Goal: Task Accomplishment & Management: Manage account settings

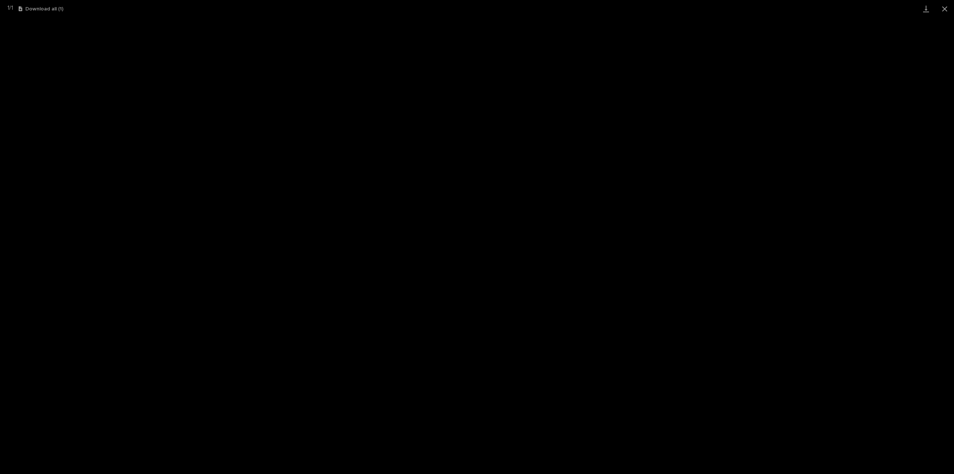
scroll to position [16, 0]
click at [950, 11] on button "Close gallery" at bounding box center [945, 9] width 19 height 18
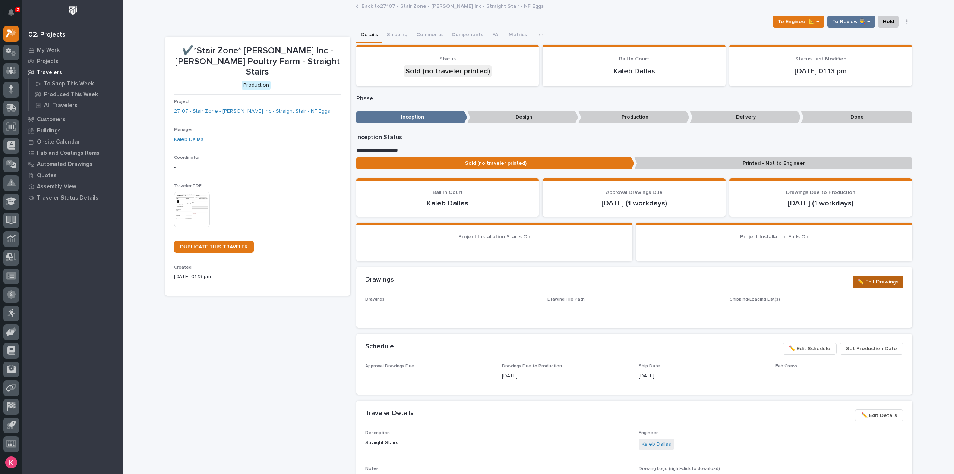
click at [872, 284] on span "✏️ Edit Drawings" at bounding box center [878, 281] width 41 height 9
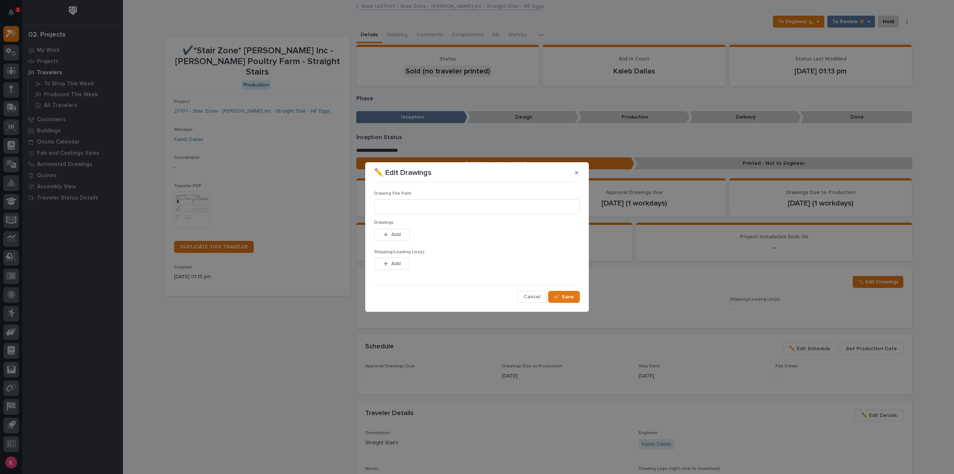
click at [518, 297] on div "Cancel Save" at bounding box center [477, 297] width 206 height 12
drag, startPoint x: 530, startPoint y: 298, endPoint x: 534, endPoint y: 299, distance: 4.4
click at [530, 298] on span "Cancel" at bounding box center [532, 296] width 17 height 7
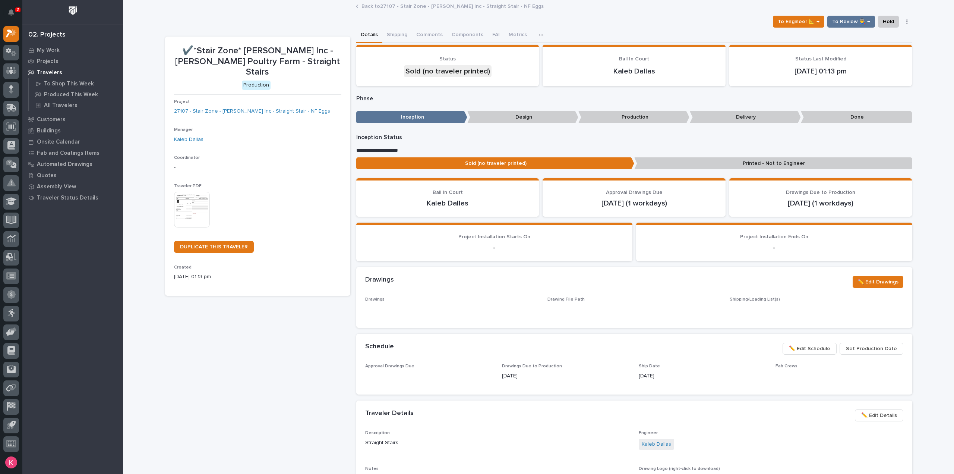
click at [821, 349] on span "✏️ Edit Schedule" at bounding box center [809, 348] width 41 height 9
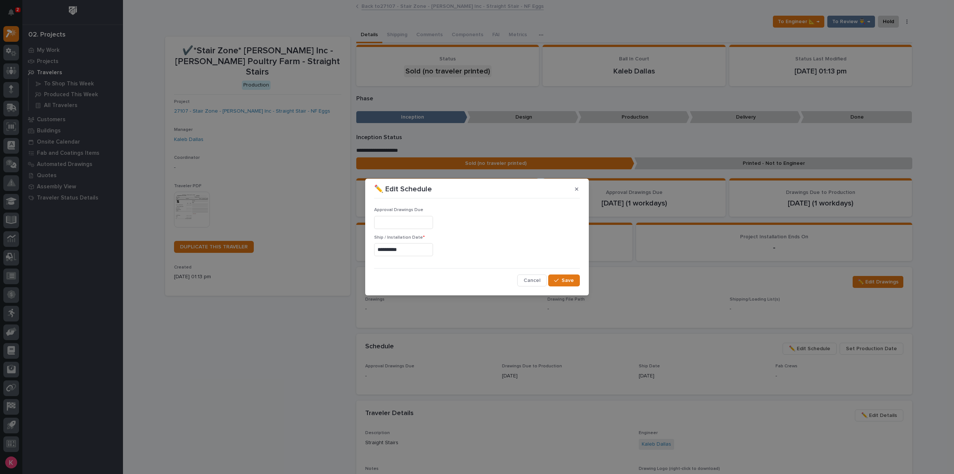
click at [418, 251] on input "**********" at bounding box center [403, 249] width 59 height 13
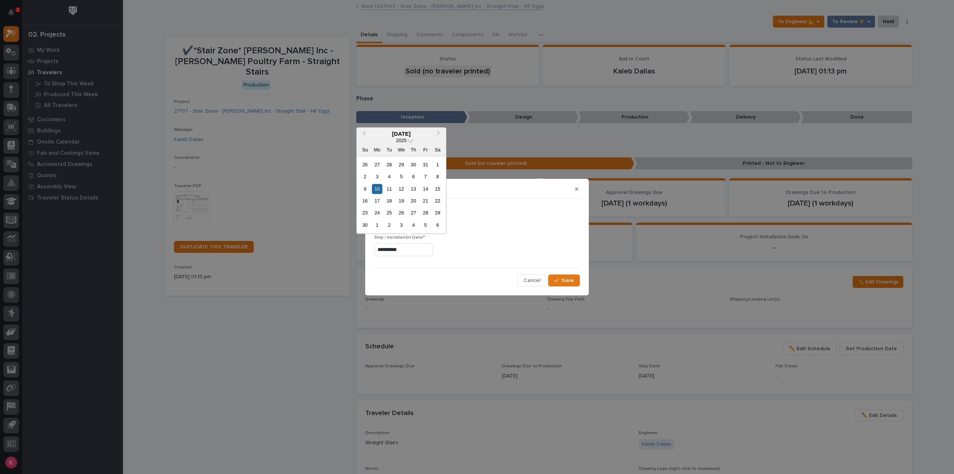
click at [428, 257] on div "**********" at bounding box center [477, 248] width 206 height 27
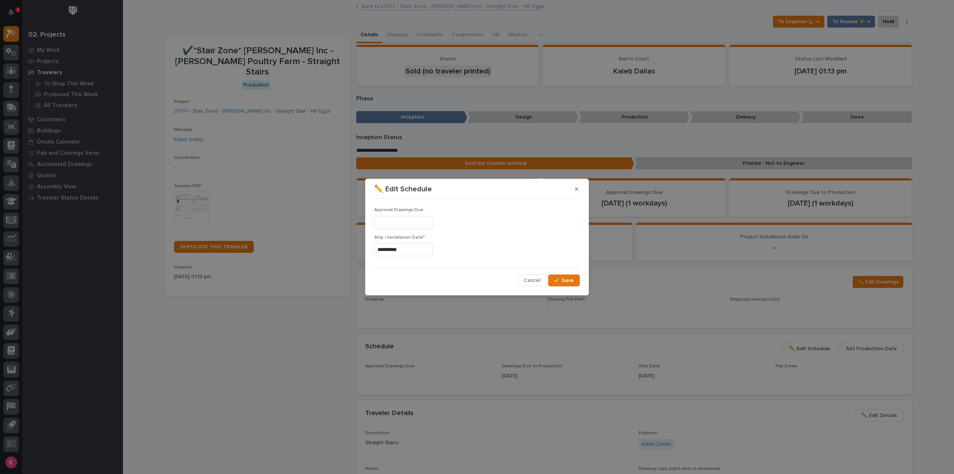
click at [427, 252] on input "**********" at bounding box center [403, 249] width 59 height 13
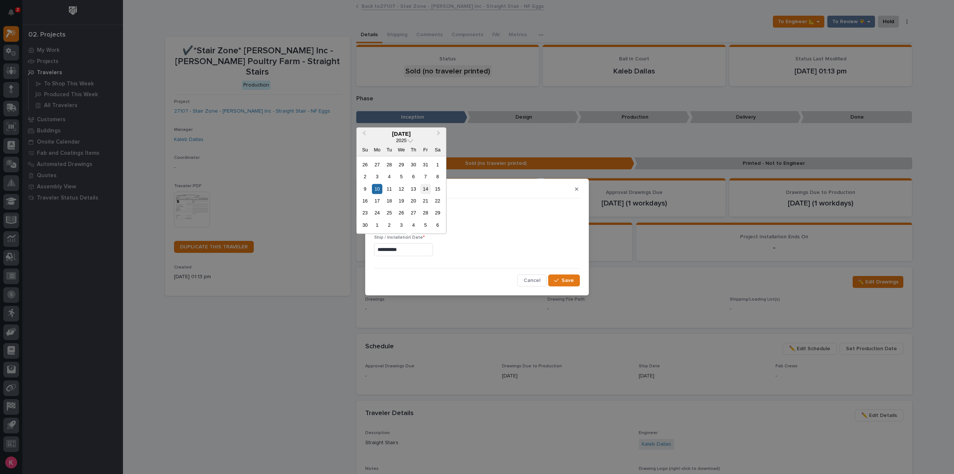
click at [423, 191] on div "14" at bounding box center [426, 189] width 10 height 10
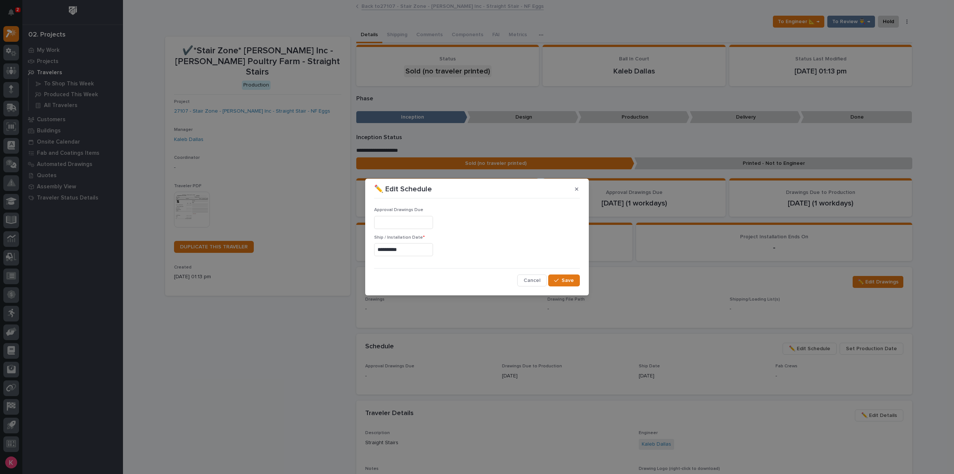
type input "**********"
drag, startPoint x: 569, startPoint y: 281, endPoint x: 576, endPoint y: 298, distance: 17.7
click at [569, 281] on span "Save" at bounding box center [568, 280] width 12 height 7
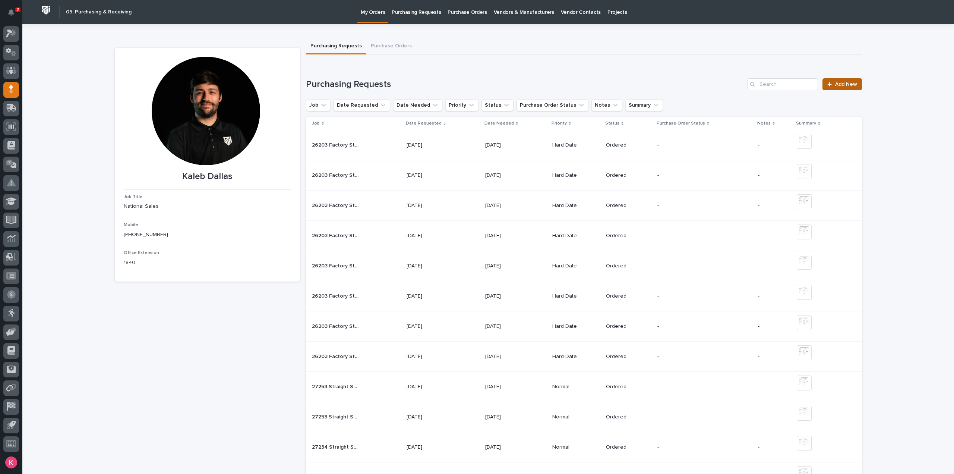
click at [835, 86] on span "Add New" at bounding box center [846, 84] width 22 height 5
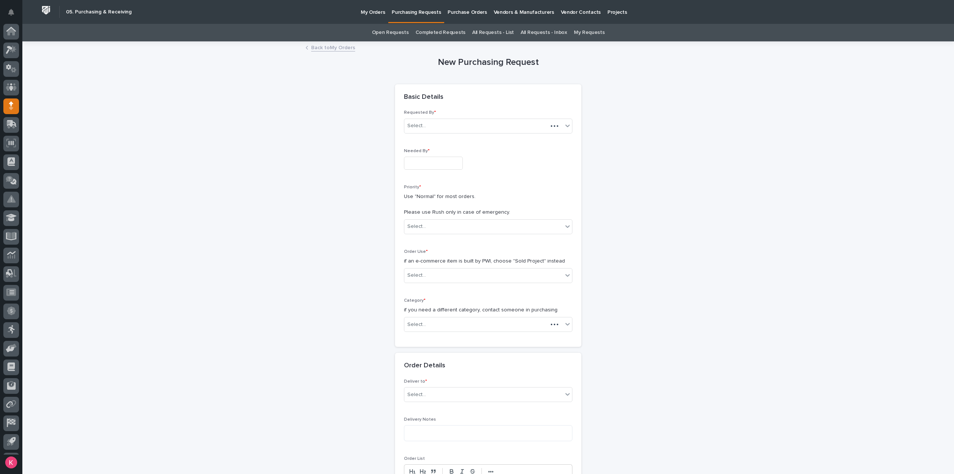
scroll to position [16, 0]
drag, startPoint x: 419, startPoint y: 165, endPoint x: 427, endPoint y: 163, distance: 8.1
click at [420, 165] on input "text" at bounding box center [433, 163] width 59 height 13
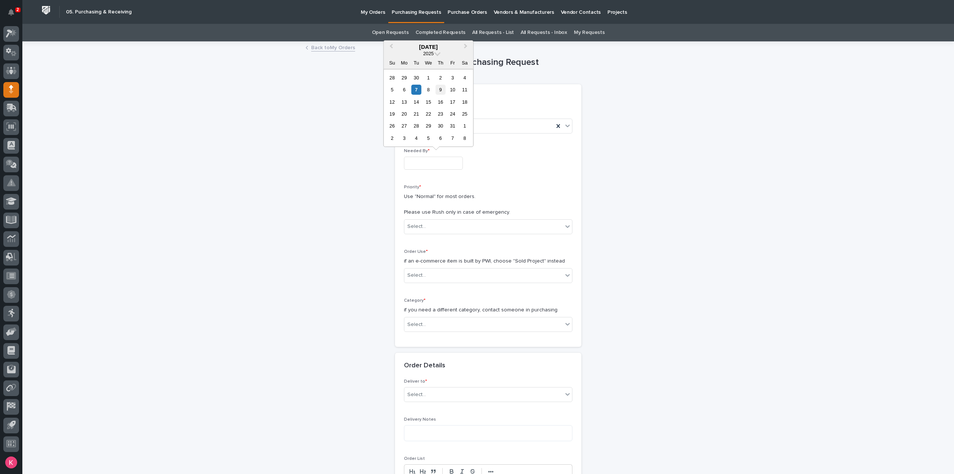
click at [440, 89] on div "9" at bounding box center [441, 90] width 10 height 10
type input "**********"
drag, startPoint x: 432, startPoint y: 224, endPoint x: 432, endPoint y: 237, distance: 13.1
click at [432, 225] on div "Select..." at bounding box center [483, 226] width 158 height 12
click at [426, 283] on div "Order Use * if an e-commerce item is built by PWI, choose "Sold Project" instea…" at bounding box center [488, 269] width 168 height 40
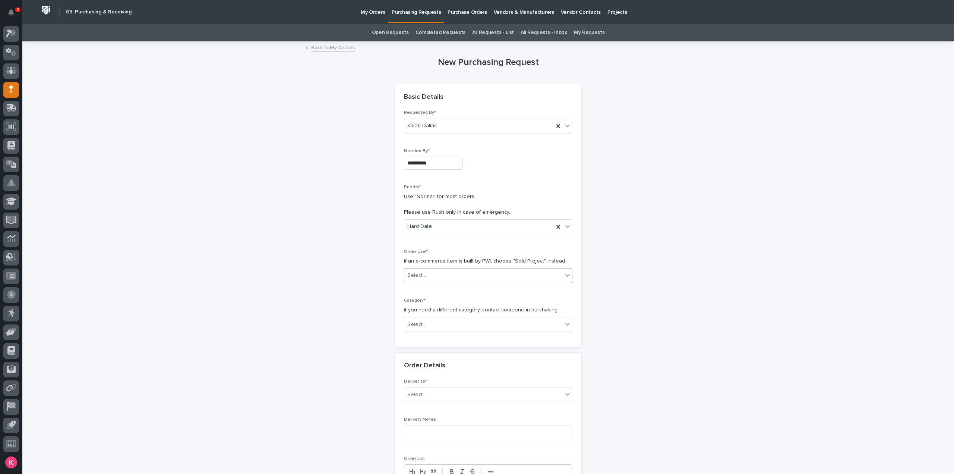
click at [433, 272] on div "Select..." at bounding box center [483, 275] width 158 height 12
type input "***"
drag, startPoint x: 432, startPoint y: 276, endPoint x: 368, endPoint y: 271, distance: 65.0
click at [368, 271] on div "**********" at bounding box center [488, 422] width 747 height 760
click at [432, 276] on div "Select..." at bounding box center [483, 275] width 158 height 12
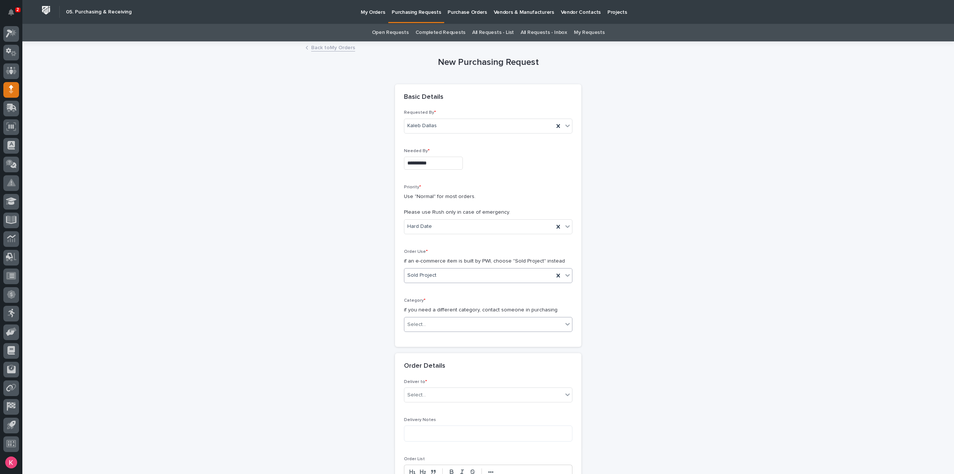
click at [428, 328] on div "Select..." at bounding box center [483, 324] width 158 height 12
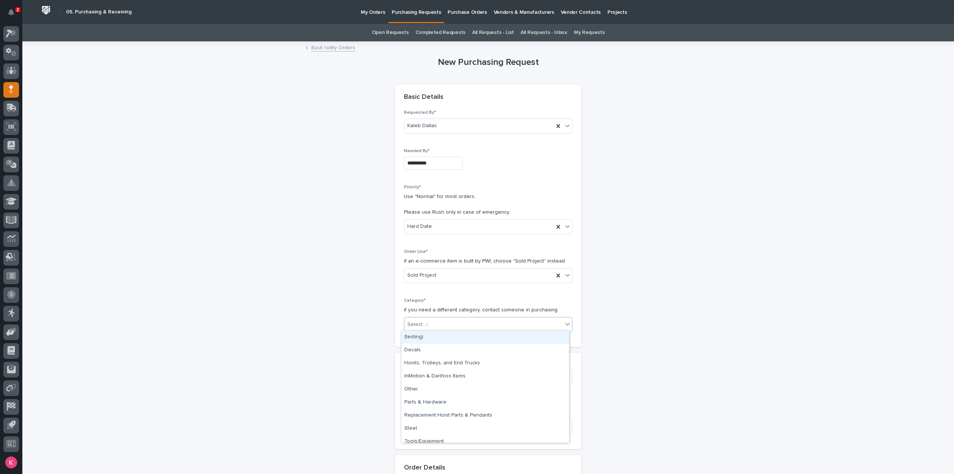
type input "**"
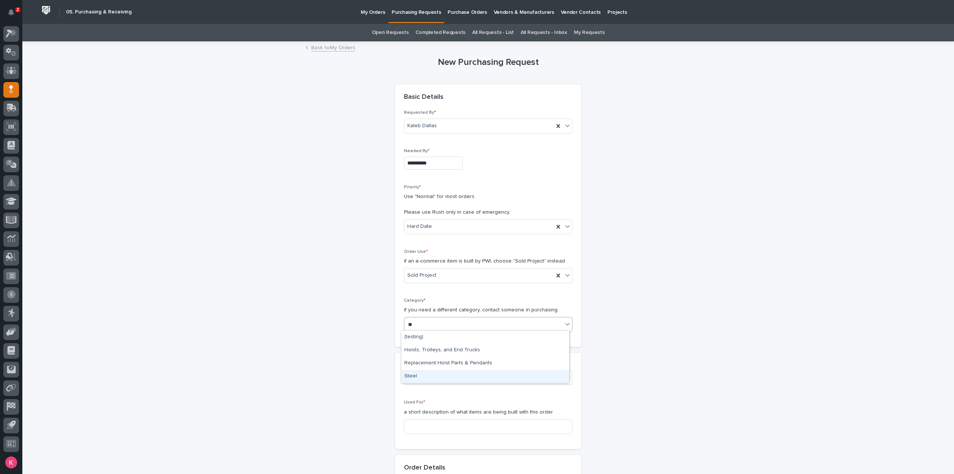
click at [421, 376] on div "Steel" at bounding box center [485, 376] width 168 height 13
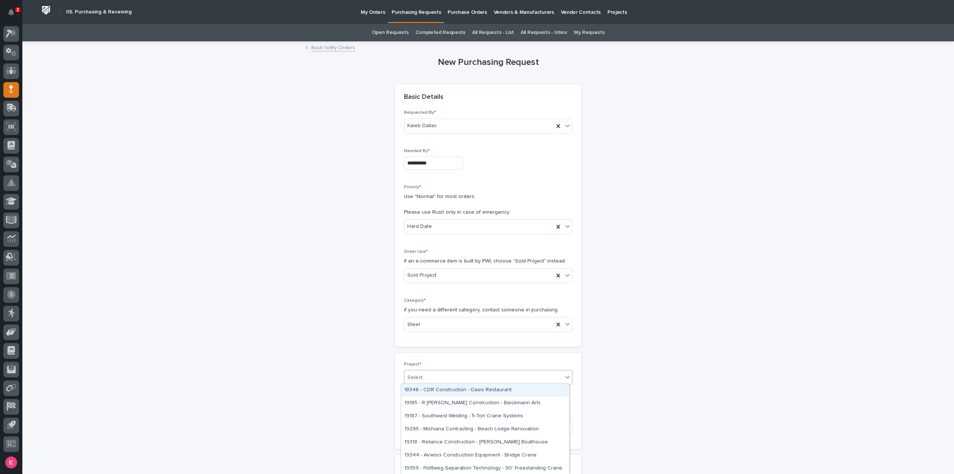
click at [415, 381] on div "Select..." at bounding box center [483, 377] width 158 height 12
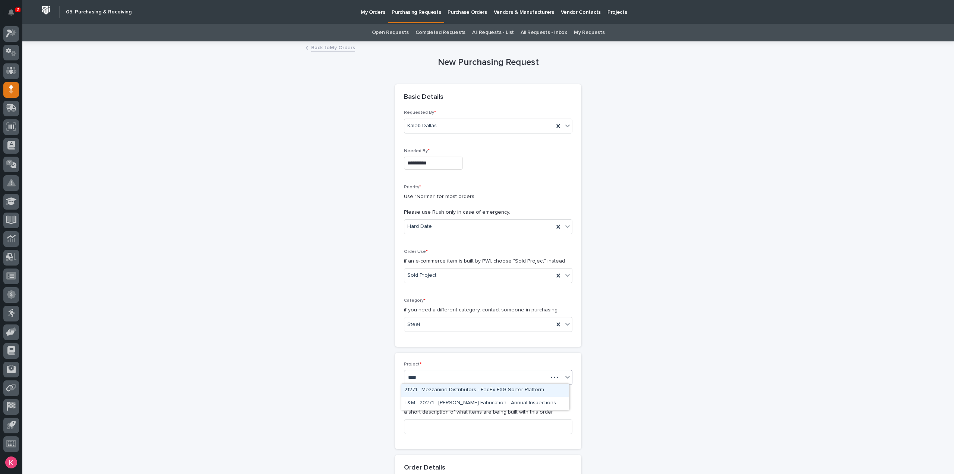
type input "*****"
drag, startPoint x: 435, startPoint y: 387, endPoint x: 436, endPoint y: 399, distance: 12.0
click at [435, 387] on div "27107 - Stair Zone - HA Dorsten Inc - Straight Stair - NF Eggs" at bounding box center [485, 390] width 168 height 13
click at [438, 423] on input at bounding box center [488, 426] width 168 height 15
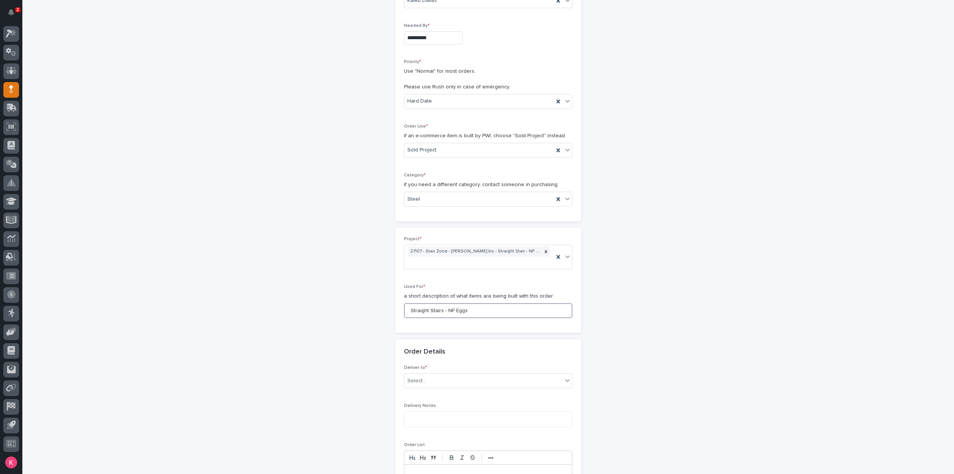
scroll to position [149, 0]
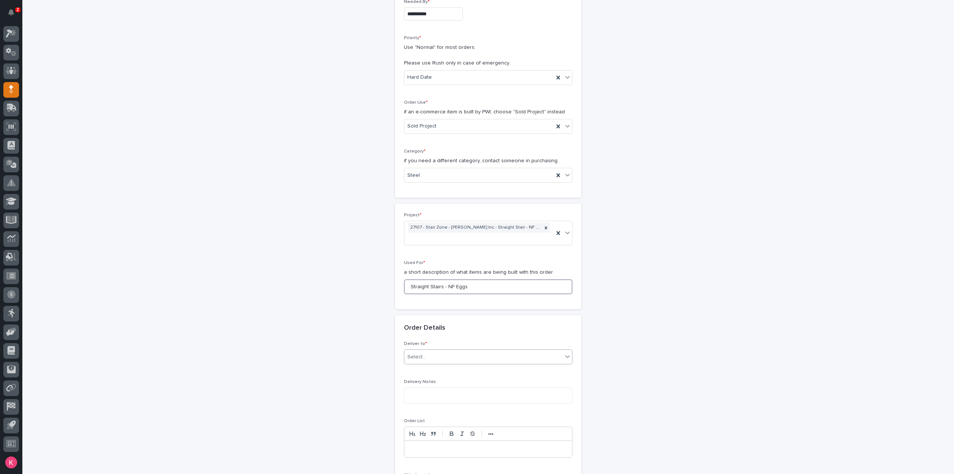
type input "Straight Stairs - NF Eggs"
click at [454, 352] on div "Select..." at bounding box center [488, 356] width 168 height 15
click at [453, 358] on div "PWI" at bounding box center [485, 359] width 168 height 13
click at [458, 387] on textarea at bounding box center [488, 395] width 168 height 16
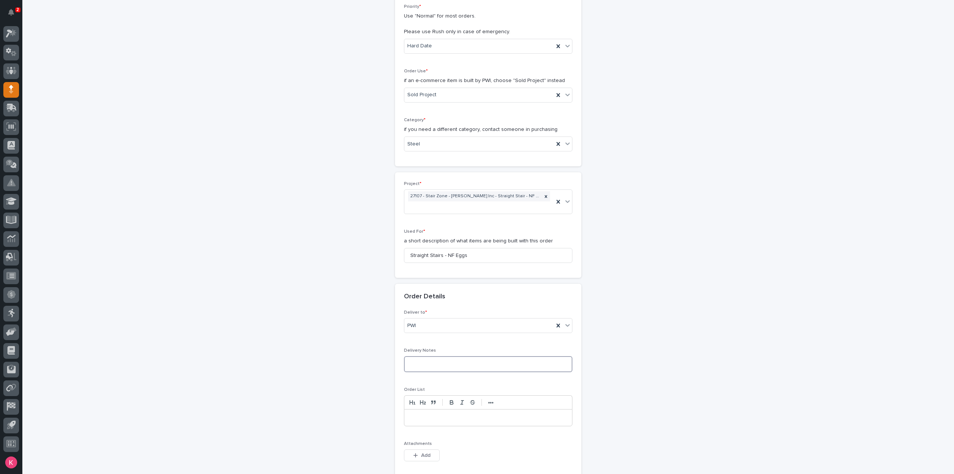
scroll to position [336, 0]
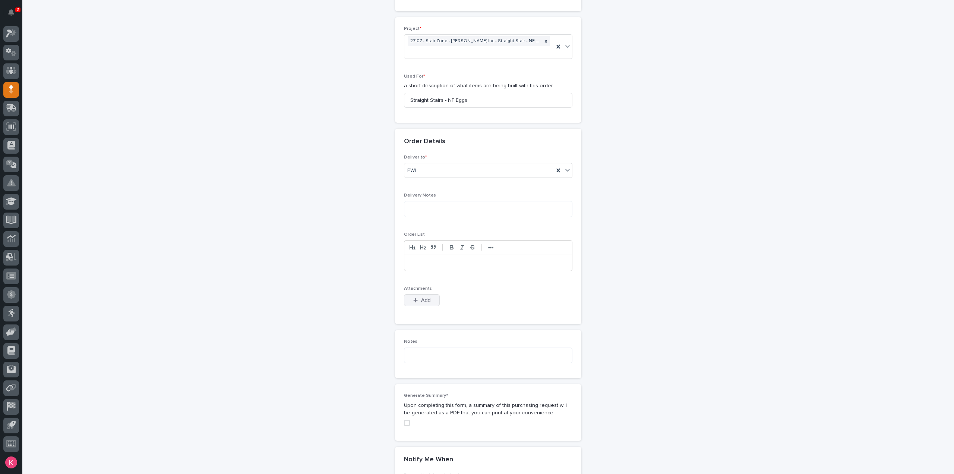
click at [434, 294] on button "Add" at bounding box center [422, 300] width 36 height 12
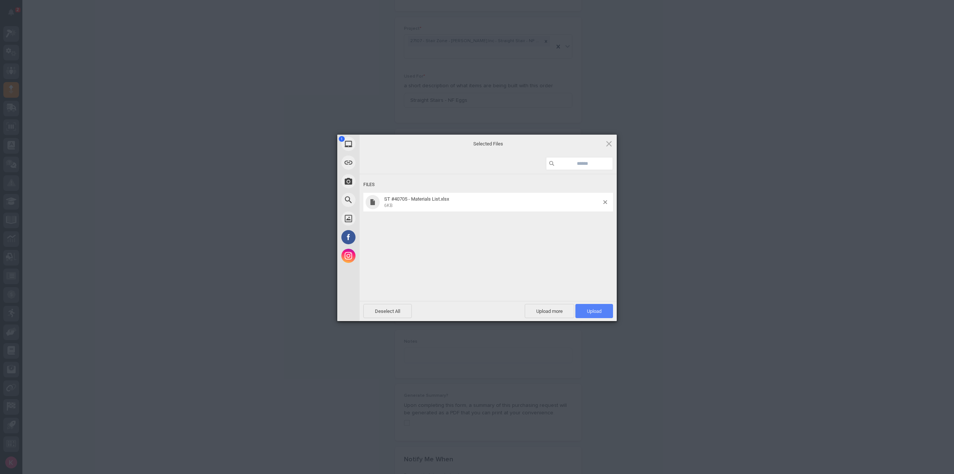
click at [596, 317] on span "Upload 1" at bounding box center [595, 311] width 38 height 14
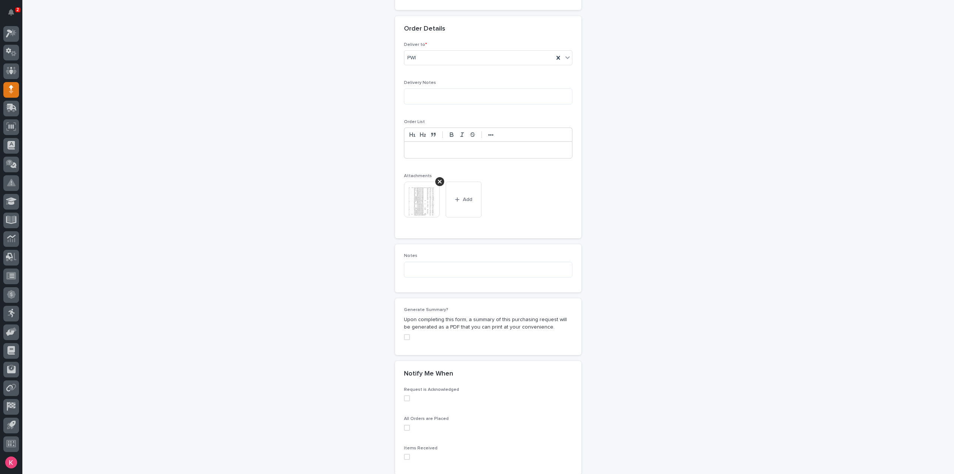
scroll to position [513, 0]
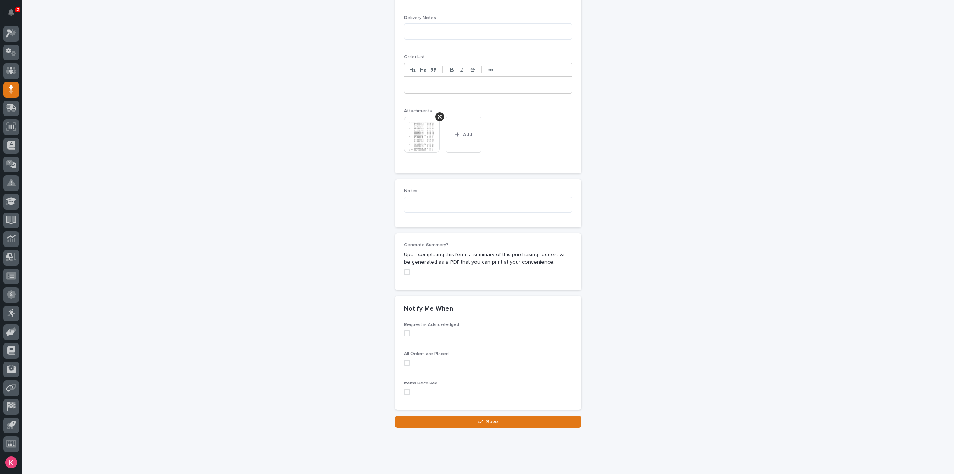
click at [494, 395] on div "Request is Acknowledged All Orders are Placed Items Received" at bounding box center [488, 366] width 186 height 88
drag, startPoint x: 495, startPoint y: 407, endPoint x: 498, endPoint y: 412, distance: 5.3
click at [495, 416] on button "Save" at bounding box center [488, 422] width 186 height 12
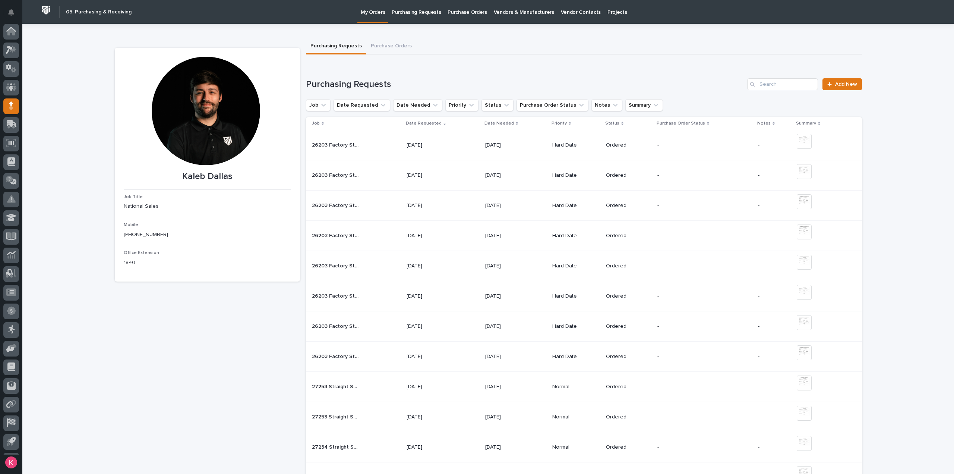
scroll to position [16, 0]
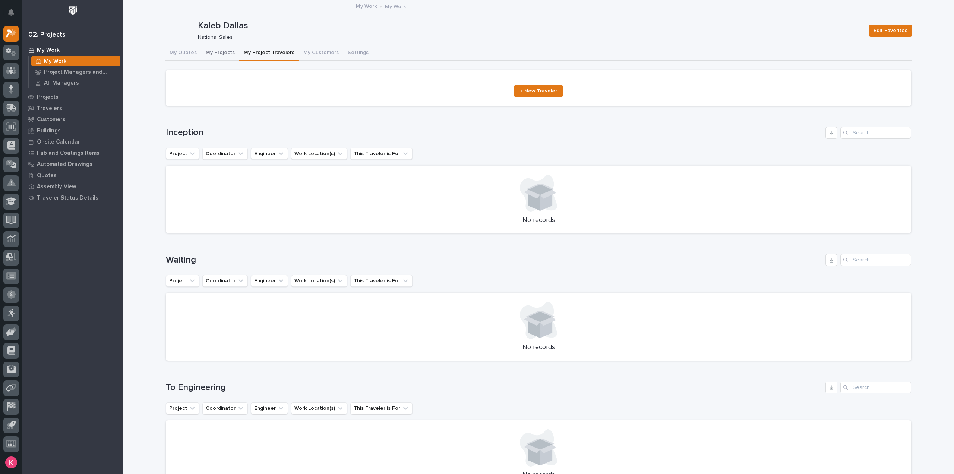
drag, startPoint x: 205, startPoint y: 51, endPoint x: 173, endPoint y: 53, distance: 32.1
click at [205, 51] on button "My Projects" at bounding box center [220, 53] width 38 height 16
click at [173, 53] on button "My Quotes" at bounding box center [183, 53] width 36 height 16
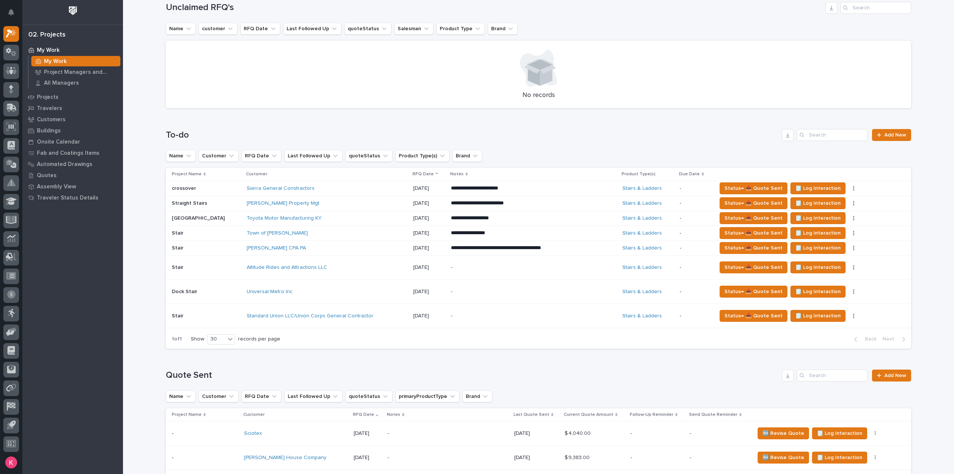
scroll to position [261, 0]
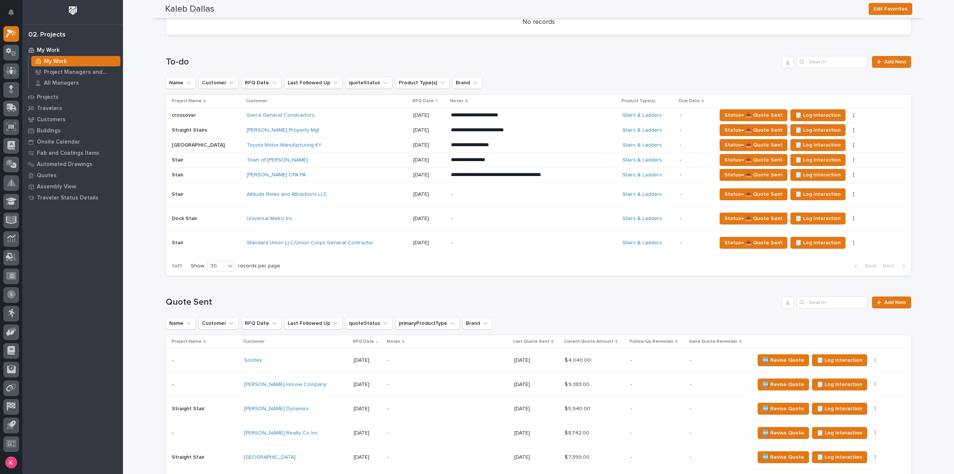
click at [345, 178] on div "Douglas A McLean CPA PA" at bounding box center [327, 175] width 161 height 12
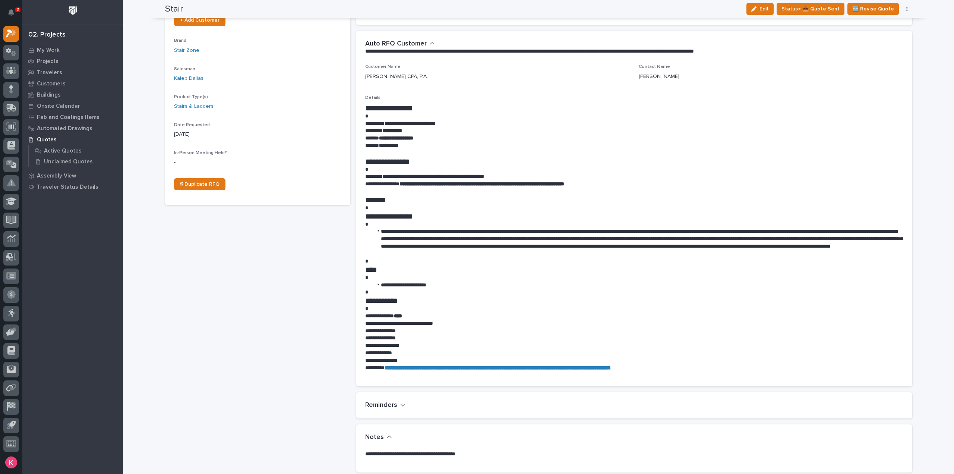
scroll to position [149, 0]
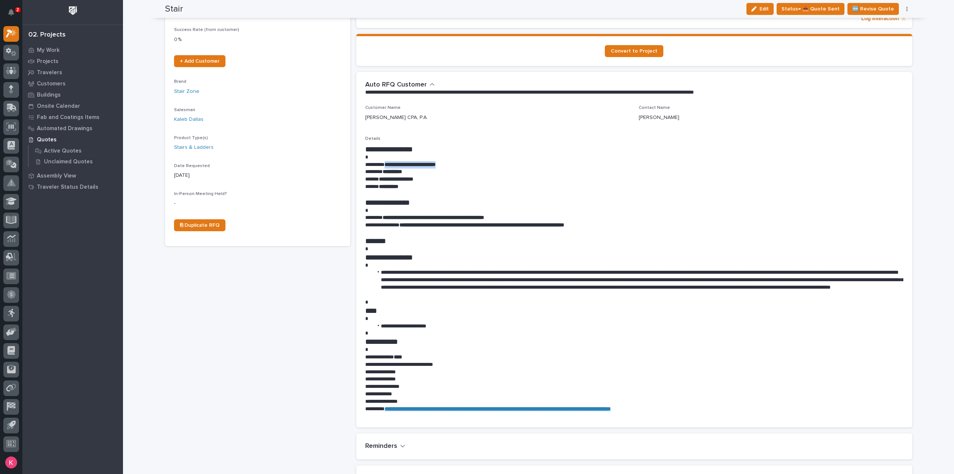
drag, startPoint x: 461, startPoint y: 162, endPoint x: 388, endPoint y: 164, distance: 73.1
click at [388, 164] on p "**********" at bounding box center [634, 164] width 538 height 7
drag, startPoint x: 382, startPoint y: 215, endPoint x: 451, endPoint y: 214, distance: 68.6
click at [451, 214] on p "**********" at bounding box center [634, 217] width 538 height 7
copy p "**********"
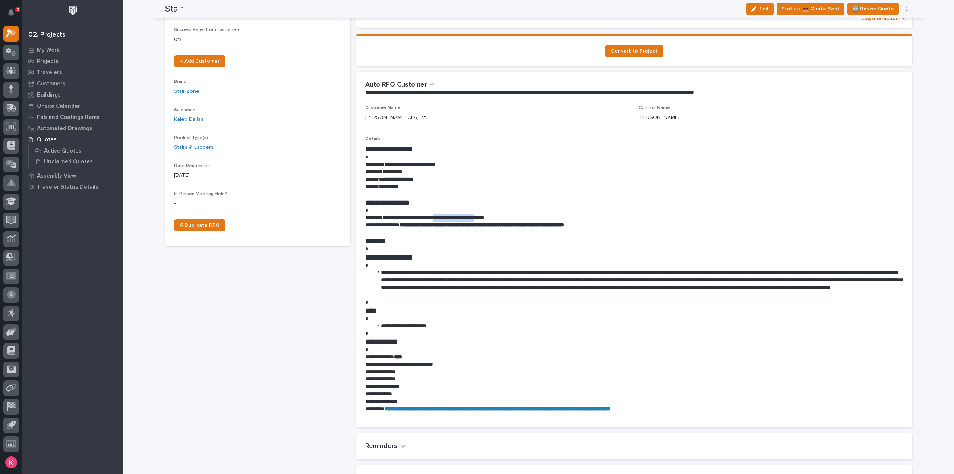
drag, startPoint x: 455, startPoint y: 217, endPoint x: 511, endPoint y: 217, distance: 56.3
click at [484, 217] on strong "**********" at bounding box center [433, 217] width 101 height 5
copy strong "**********"
drag, startPoint x: 911, startPoint y: 112, endPoint x: 900, endPoint y: 126, distance: 17.5
click at [911, 113] on div "Loading... Saving… Loading... Saving… Stair Edit Status→ 📤 Quote Sent 🆕 Revise …" at bounding box center [538, 366] width 755 height 1029
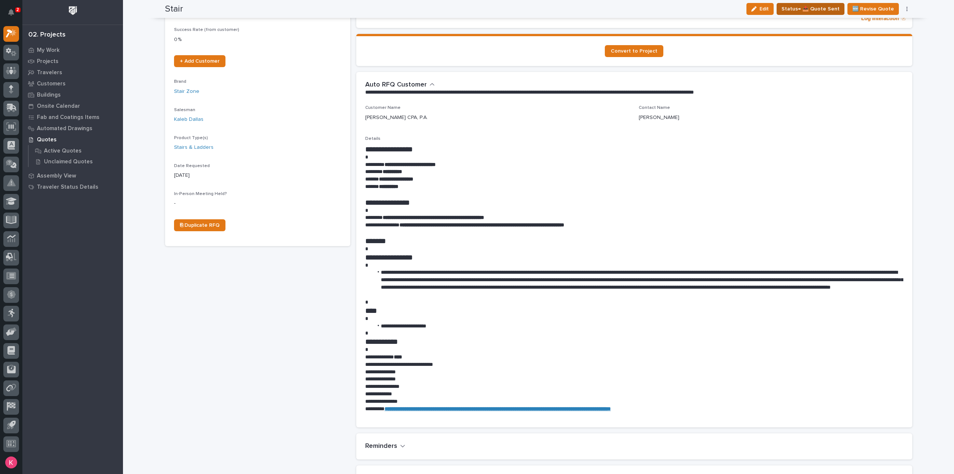
click at [818, 6] on span "Status→ 📤 Quote Sent" at bounding box center [811, 8] width 58 height 9
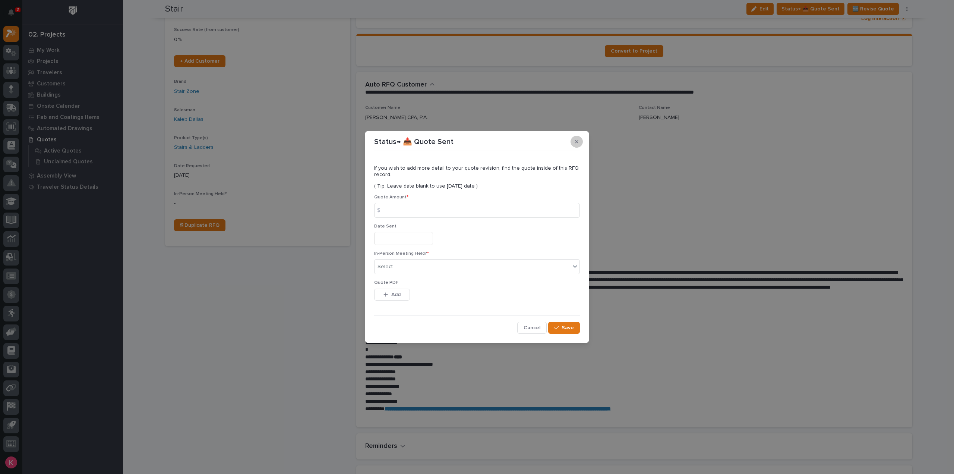
click at [579, 144] on button "button" at bounding box center [577, 142] width 12 height 12
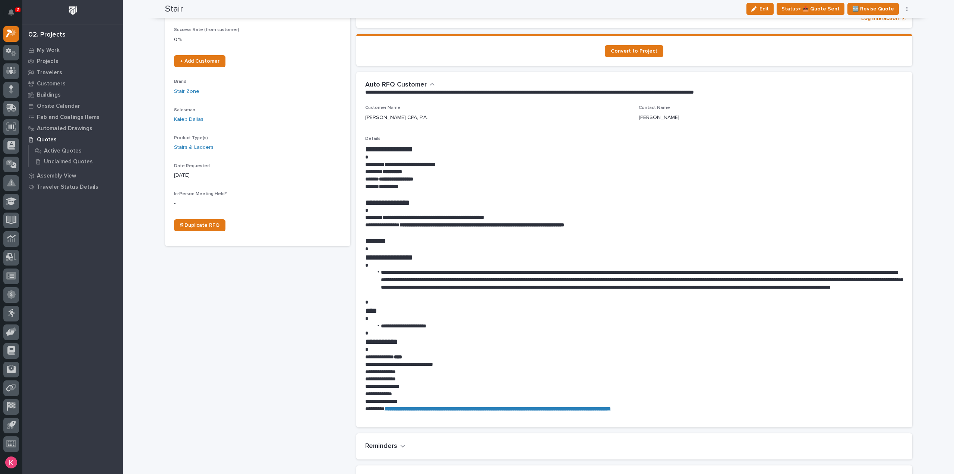
scroll to position [0, 0]
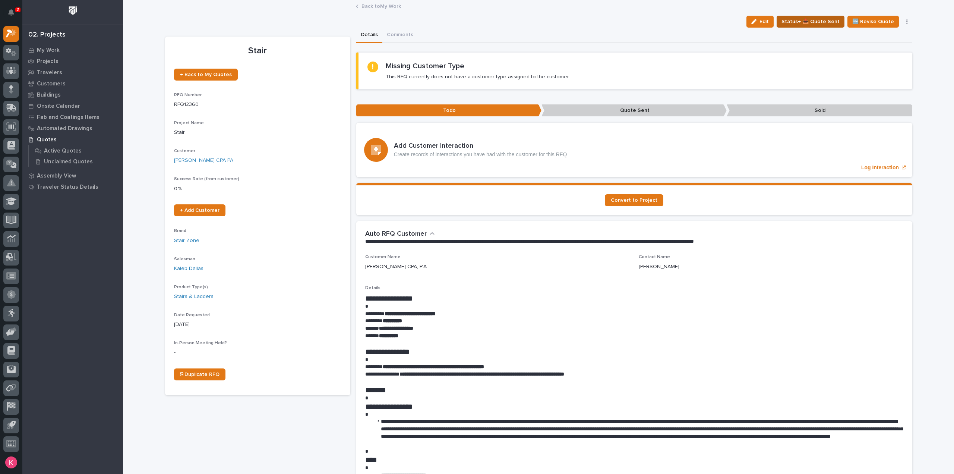
click at [816, 23] on span "Status→ 📤 Quote Sent" at bounding box center [811, 21] width 58 height 9
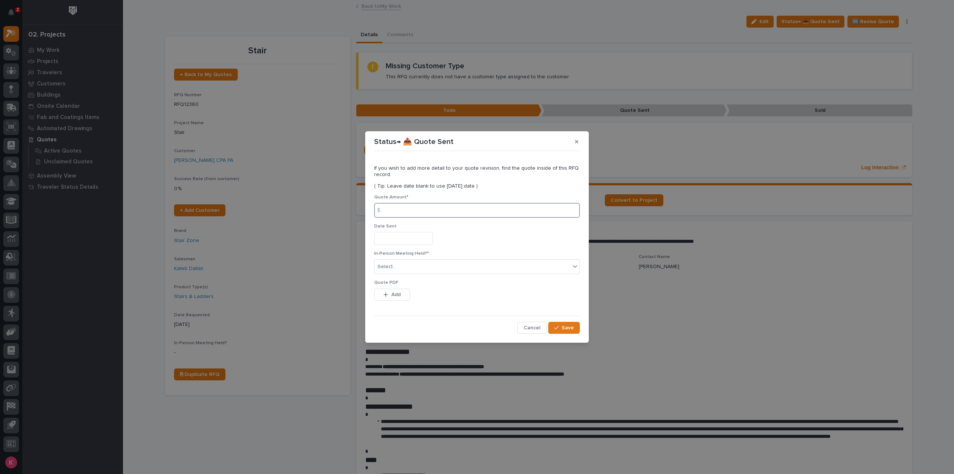
click at [411, 215] on input at bounding box center [477, 210] width 206 height 15
click at [454, 207] on input at bounding box center [477, 210] width 206 height 15
drag, startPoint x: 446, startPoint y: 218, endPoint x: 452, endPoint y: 206, distance: 13.9
click at [447, 216] on div "Quote Amount * $" at bounding box center [477, 209] width 206 height 29
click at [452, 205] on input at bounding box center [477, 210] width 206 height 15
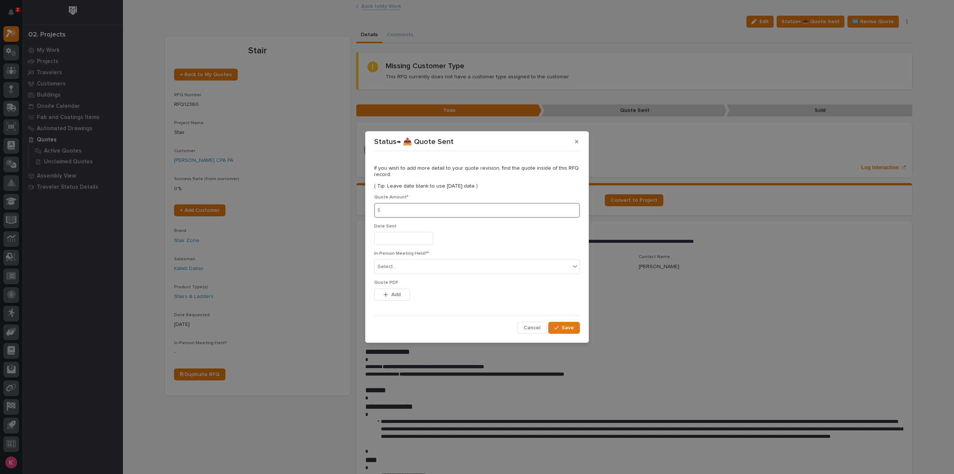
drag, startPoint x: 452, startPoint y: 210, endPoint x: 474, endPoint y: 213, distance: 22.6
click at [453, 210] on input at bounding box center [477, 210] width 206 height 15
type input "15254.33"
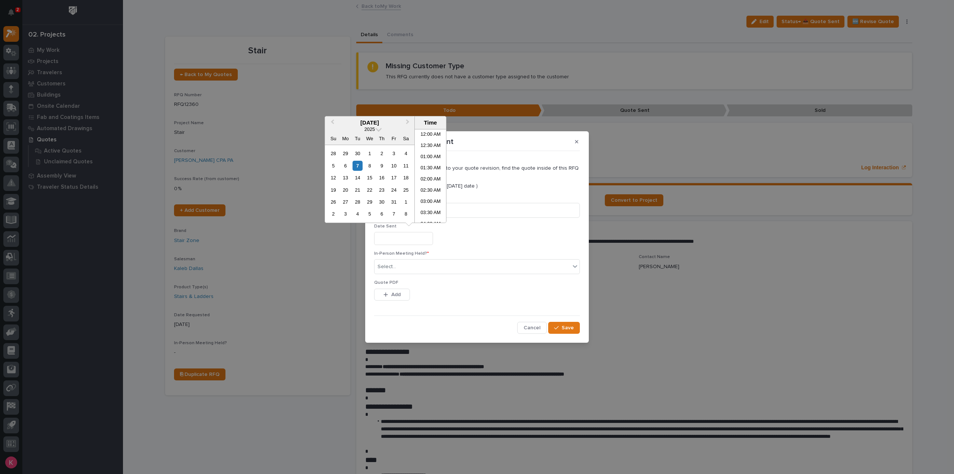
scroll to position [272, 0]
click at [358, 167] on div "7" at bounding box center [358, 166] width 10 height 10
type input "**********"
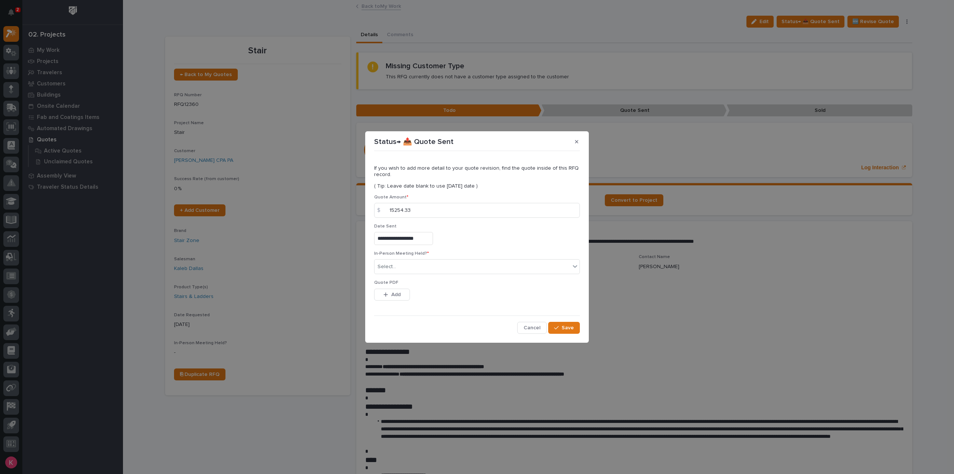
click at [410, 275] on div "In-Person Meeting Held? * Select..." at bounding box center [477, 265] width 206 height 29
click at [415, 270] on div "Select..." at bounding box center [473, 267] width 196 height 12
click at [404, 297] on button "Add" at bounding box center [392, 295] width 36 height 12
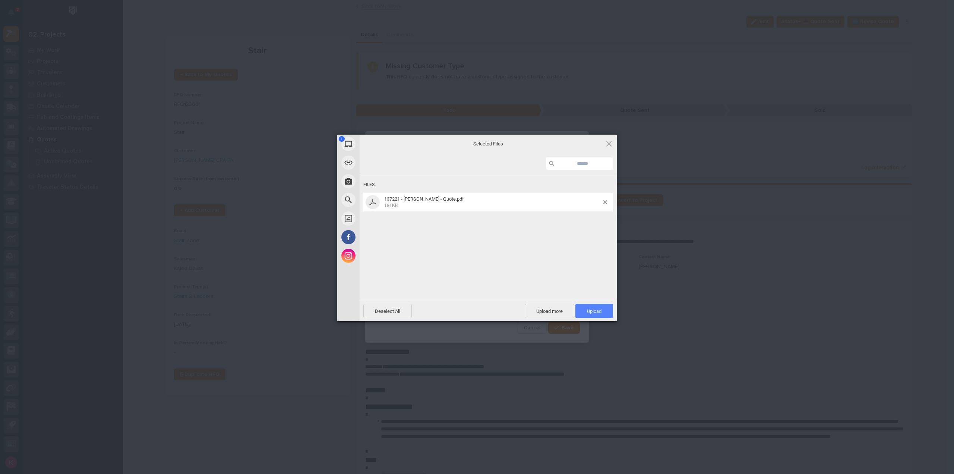
click at [610, 314] on span "Upload 1" at bounding box center [595, 311] width 38 height 14
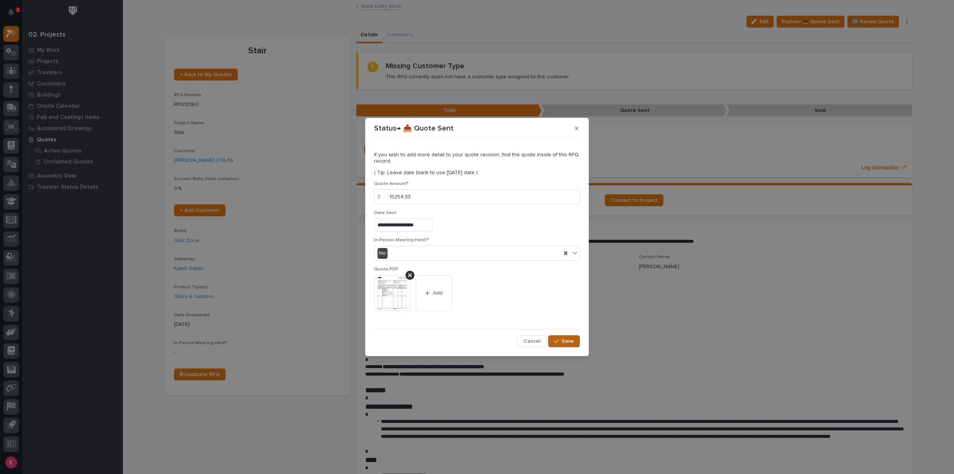
click at [558, 338] on icon "button" at bounding box center [556, 340] width 4 height 5
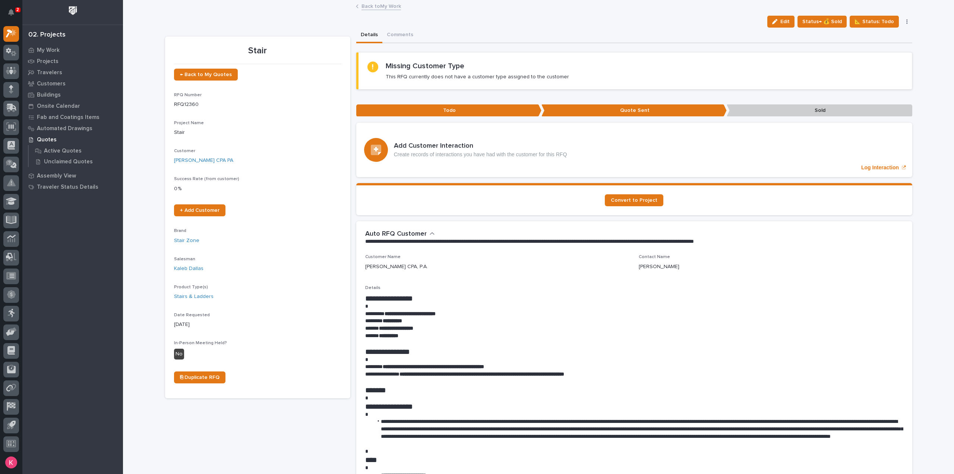
click at [854, 230] on div "**********" at bounding box center [632, 237] width 535 height 15
click at [382, 2] on link "Back to My Work" at bounding box center [382, 5] width 40 height 9
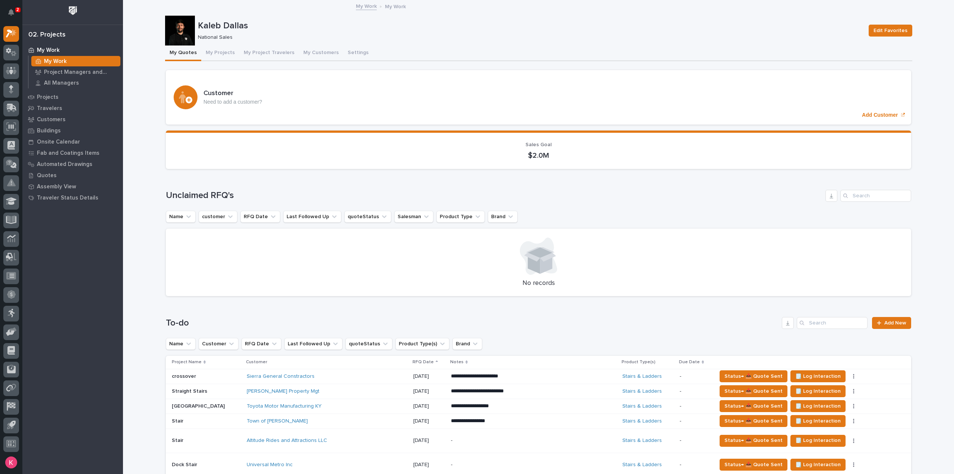
scroll to position [149, 0]
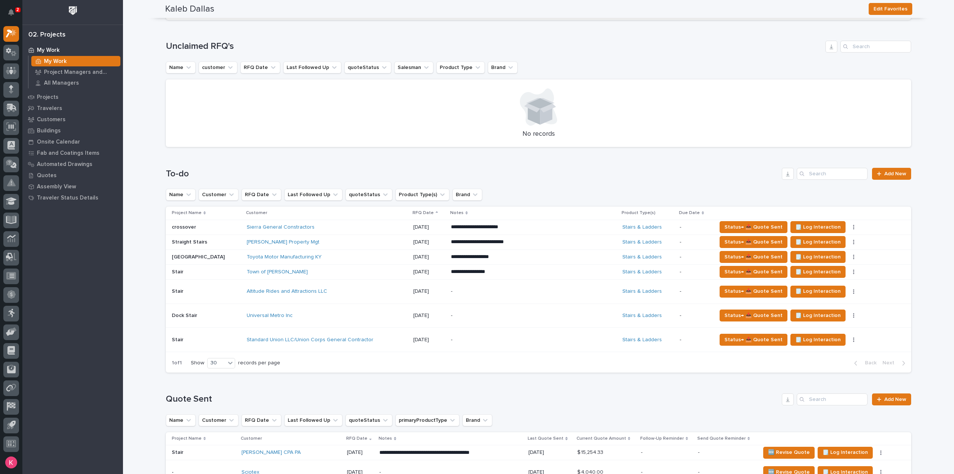
click at [353, 225] on div "Sierra General Constractors" at bounding box center [312, 227] width 130 height 6
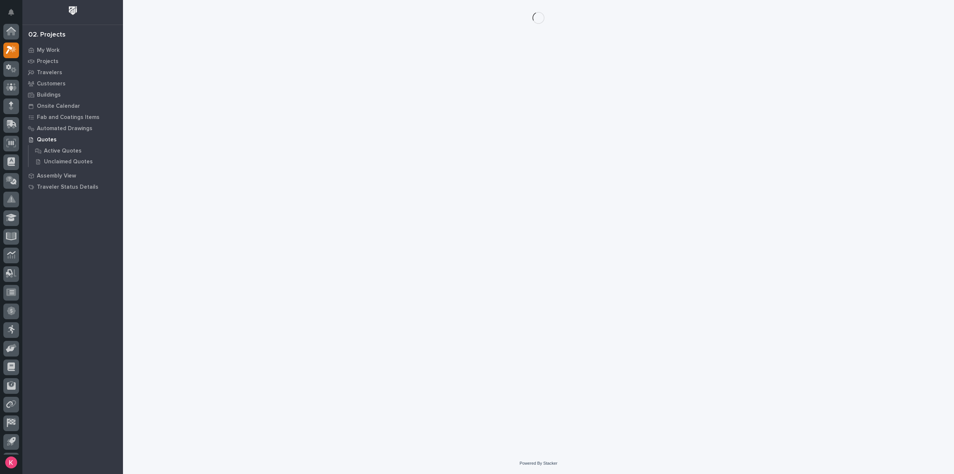
scroll to position [16, 0]
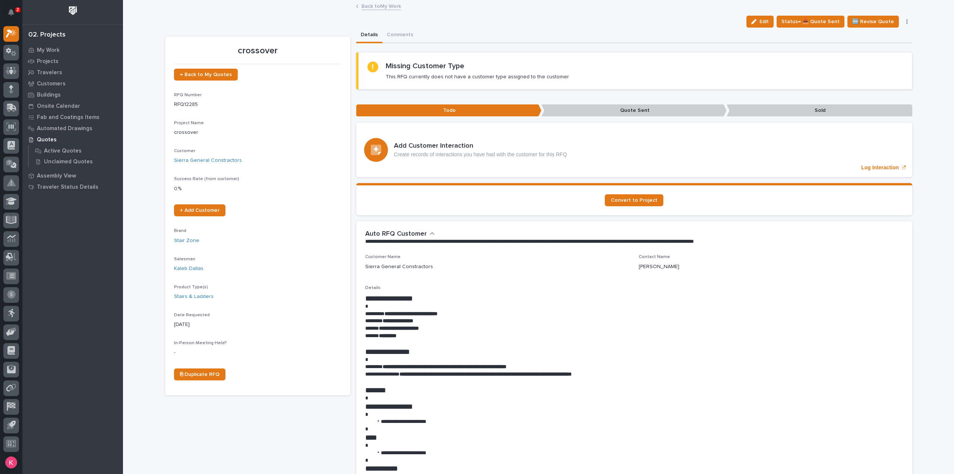
click at [902, 19] on button "button" at bounding box center [907, 21] width 10 height 5
click at [846, 215] on div "Loading... Saving… Convert to Project" at bounding box center [634, 202] width 556 height 38
click at [360, 16] on div "Edit Status→ 📤 Quote Sent 🆕 Revise Quote 📝 Edit Description 📞 Edit Contact Info…" at bounding box center [538, 22] width 747 height 12
click at [365, 9] on link "Back to My Work" at bounding box center [382, 5] width 40 height 9
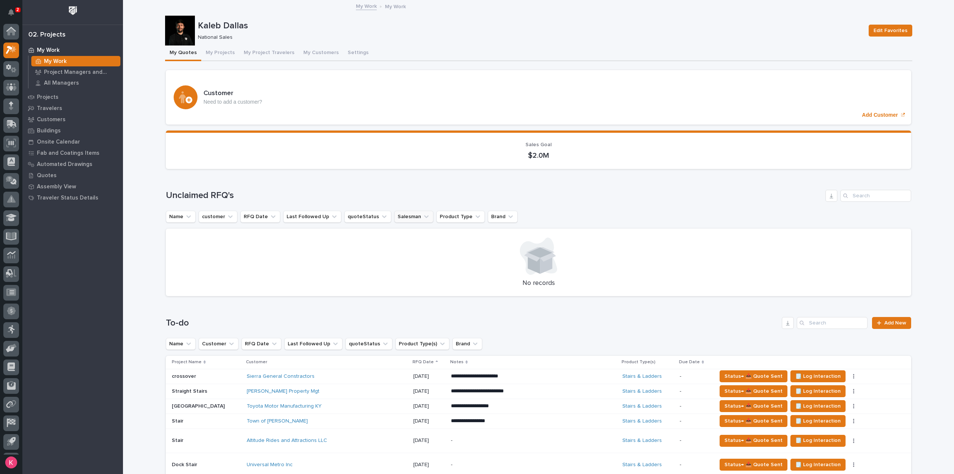
scroll to position [16, 0]
click at [853, 374] on icon "button" at bounding box center [853, 376] width 1 height 5
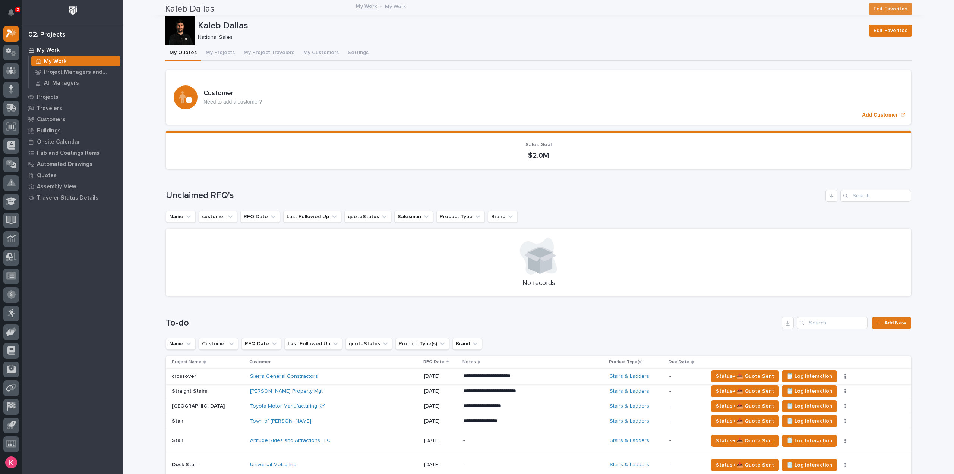
scroll to position [186, 0]
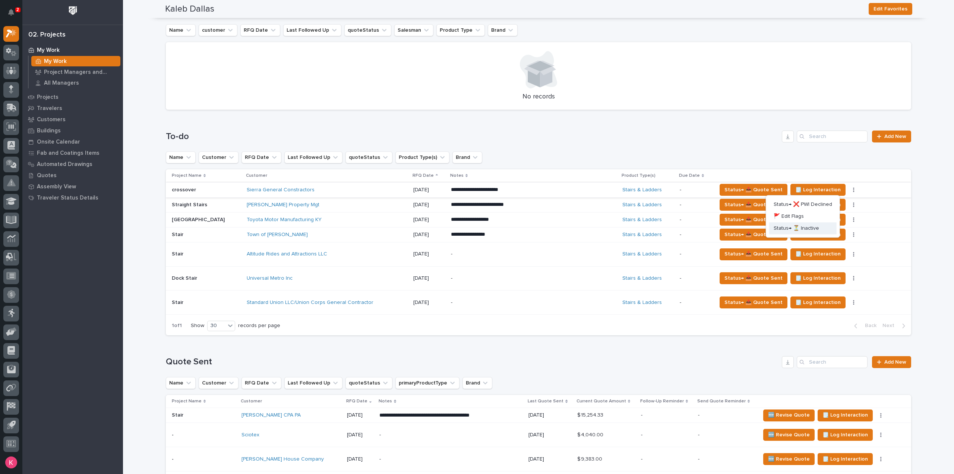
click at [801, 229] on span "Status→ ⏳ Inactive" at bounding box center [796, 228] width 45 height 9
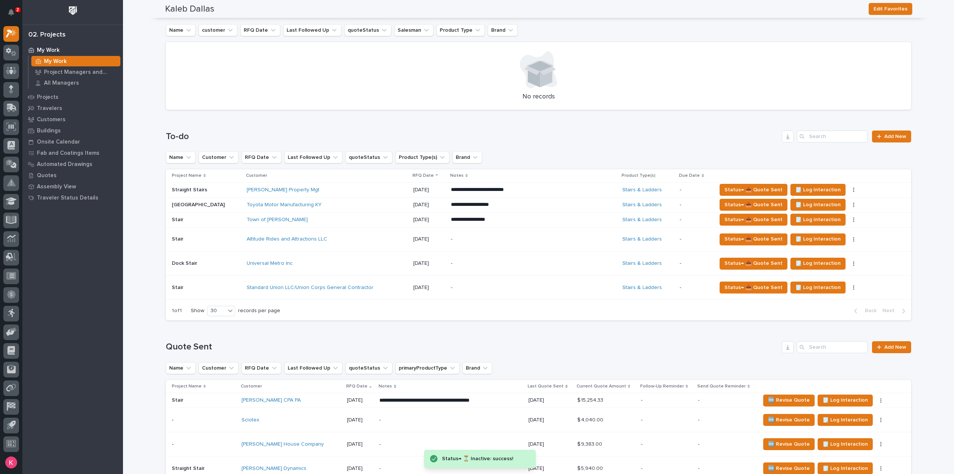
click at [333, 189] on div "Tousley Property Mgt" at bounding box center [312, 190] width 130 height 6
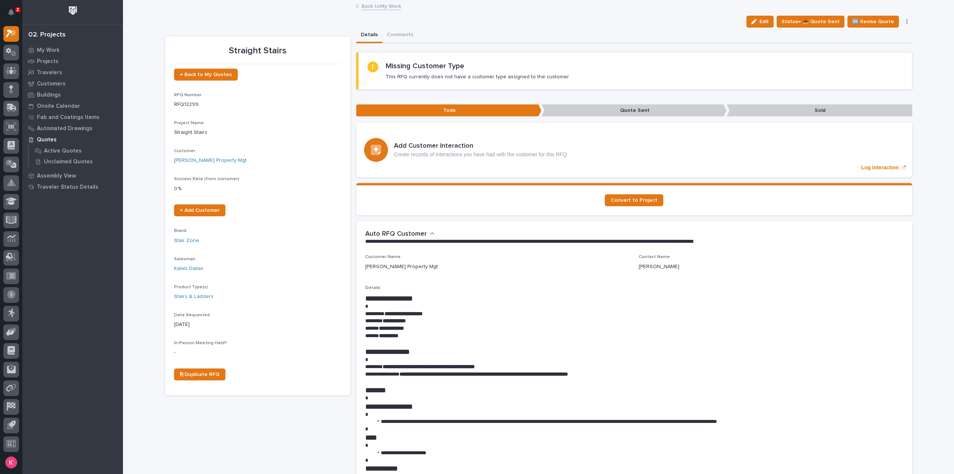
click at [387, 3] on link "Back to My Work" at bounding box center [382, 5] width 40 height 9
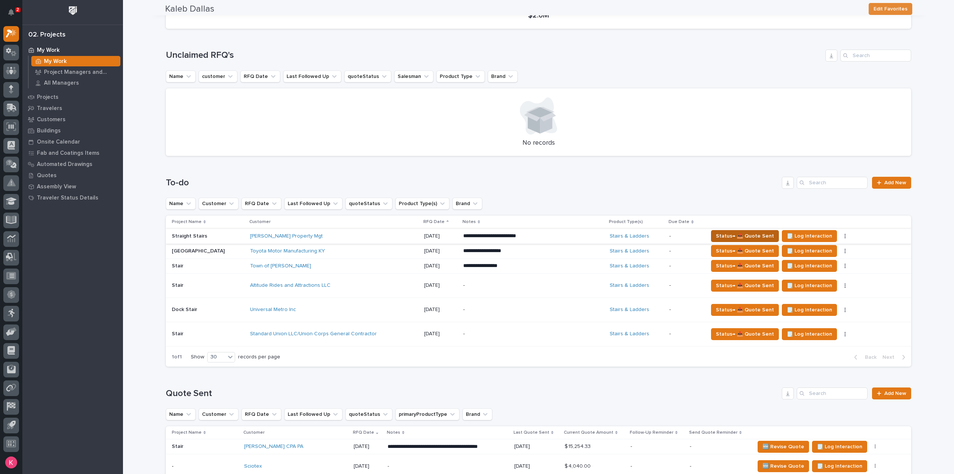
scroll to position [149, 0]
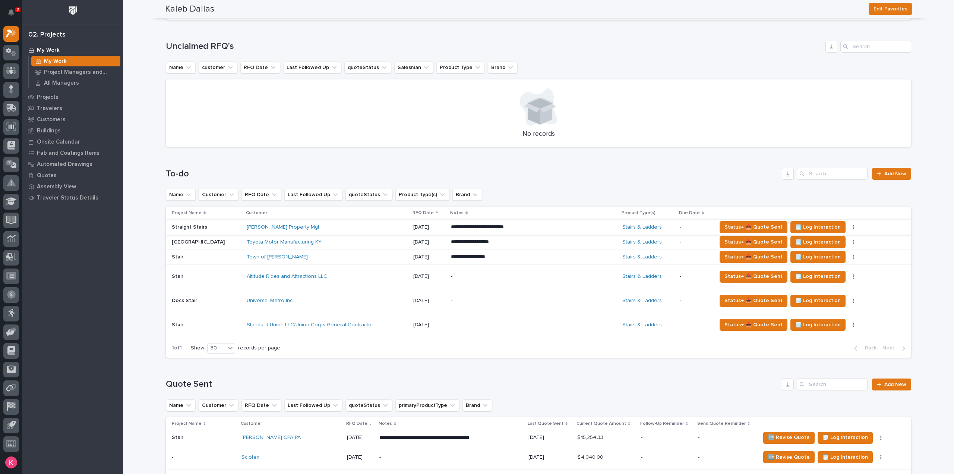
click at [849, 227] on button "button" at bounding box center [854, 226] width 10 height 5
click at [807, 243] on span "Status→ ❌ PWI Declined" at bounding box center [803, 241] width 59 height 9
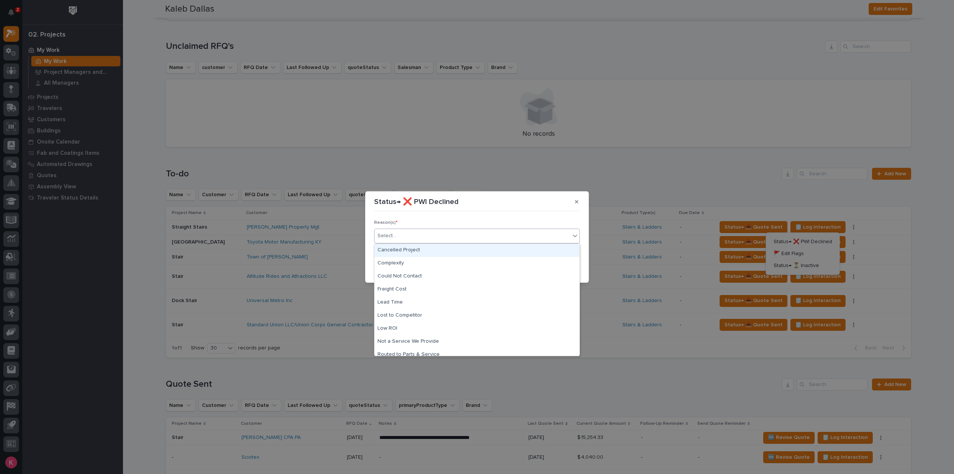
drag, startPoint x: 393, startPoint y: 238, endPoint x: 397, endPoint y: 241, distance: 5.4
click at [394, 238] on div "Select..." at bounding box center [387, 236] width 19 height 8
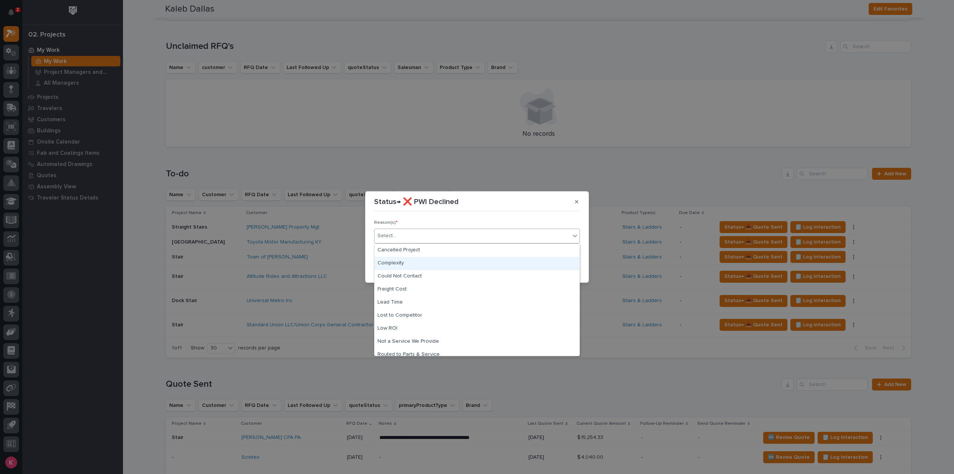
click at [401, 261] on div "Complexity" at bounding box center [477, 263] width 205 height 13
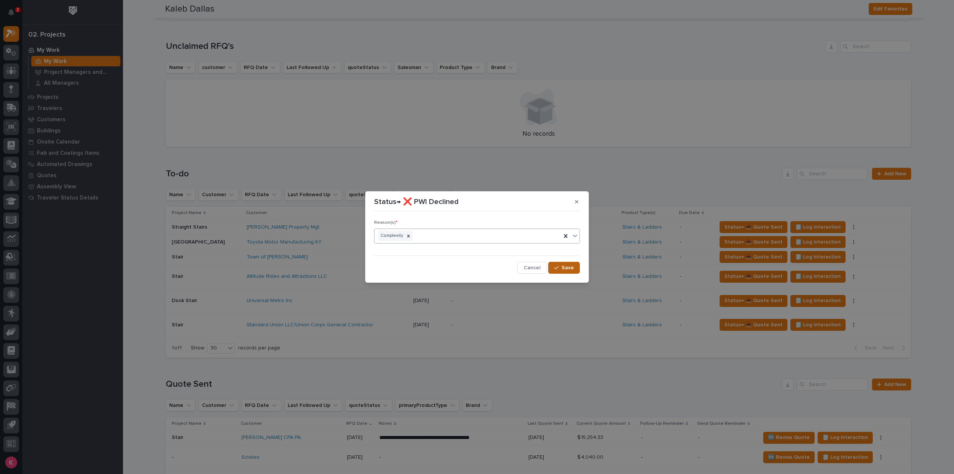
click at [560, 270] on button "Save" at bounding box center [564, 268] width 32 height 12
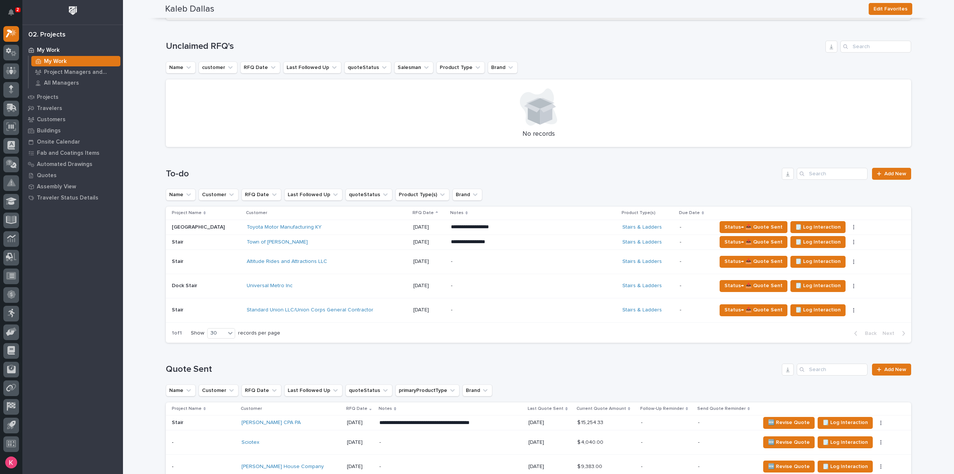
click at [519, 226] on p "**********" at bounding box center [516, 226] width 130 height 7
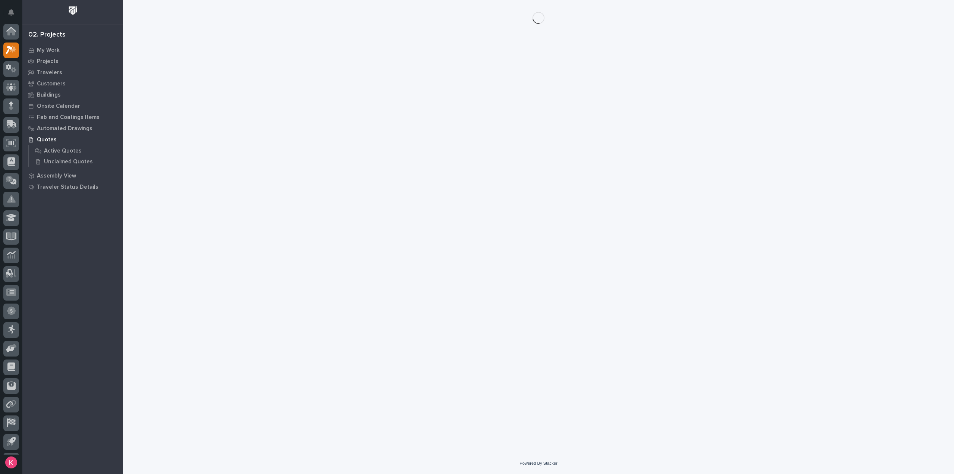
scroll to position [16, 0]
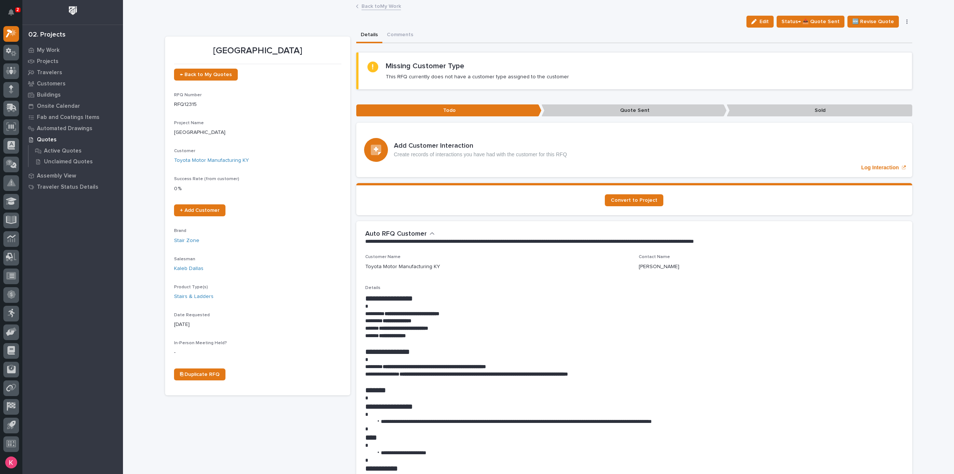
click at [381, 9] on link "Back to My Work" at bounding box center [382, 5] width 40 height 9
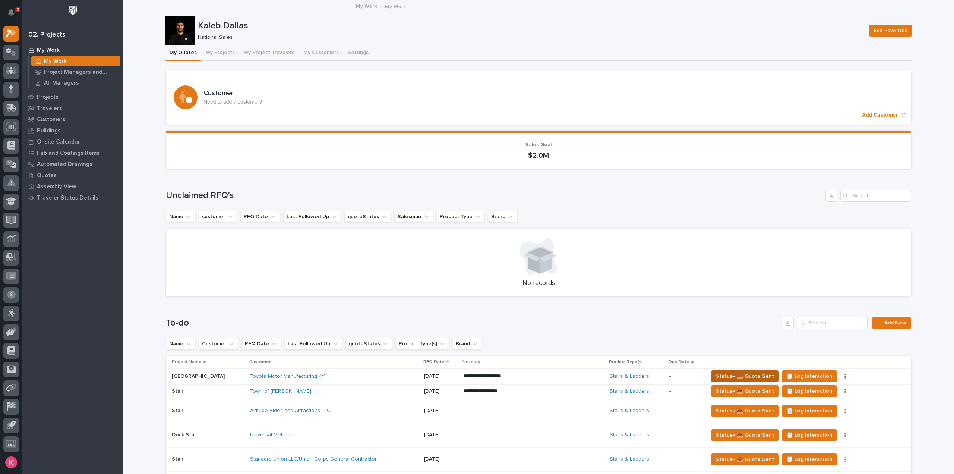
scroll to position [112, 0]
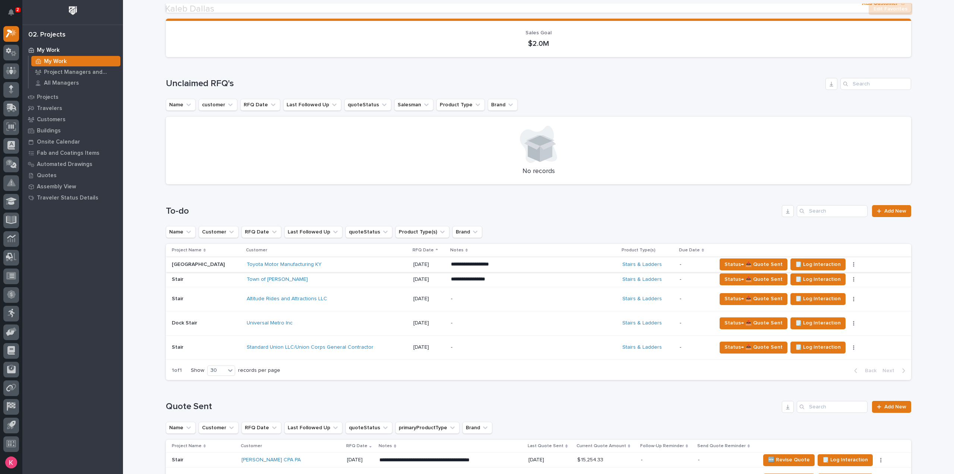
click at [853, 262] on icon "button" at bounding box center [853, 264] width 1 height 5
click at [823, 274] on button "Status→ ❌ PWI Declined" at bounding box center [802, 279] width 67 height 12
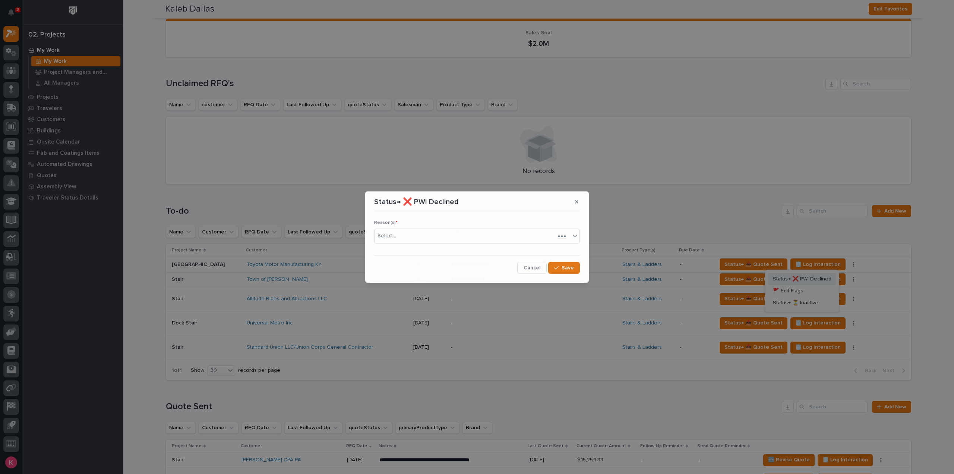
click at [823, 278] on div "Status→ ❌ PWI Declined Reason(s) * Select... Cancel Save" at bounding box center [477, 237] width 954 height 474
click at [510, 235] on div "Select..." at bounding box center [473, 236] width 196 height 12
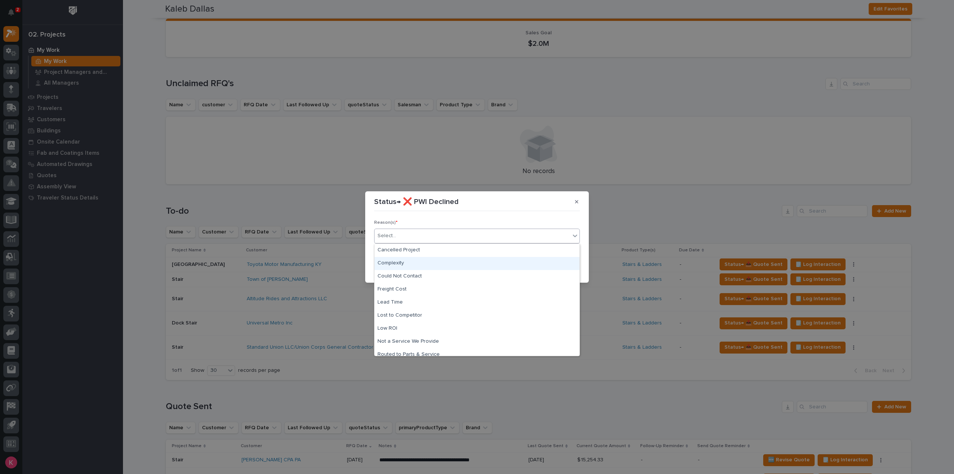
click at [454, 265] on div "Complexity" at bounding box center [477, 263] width 205 height 13
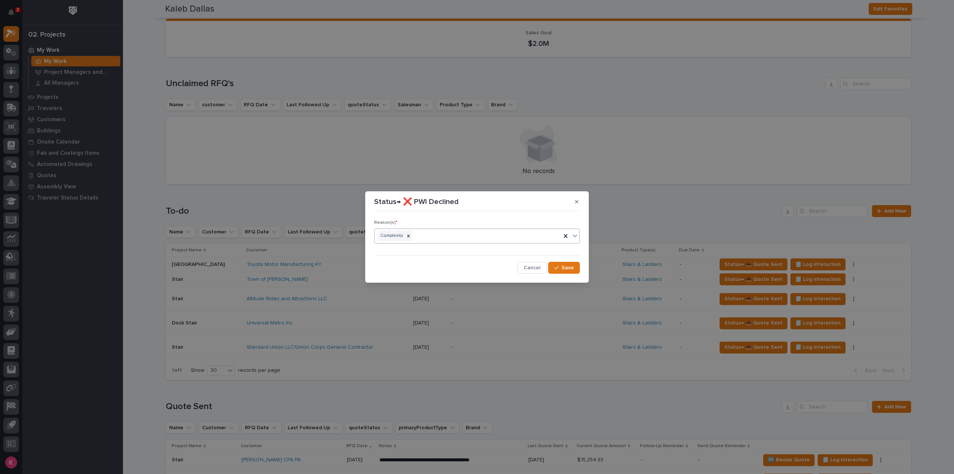
click at [592, 269] on div "Status→ ❌ PWI Declined Reason(s) * option Complexity, selected. 0 results avail…" at bounding box center [477, 237] width 954 height 474
click at [572, 267] on span "Save" at bounding box center [568, 267] width 12 height 7
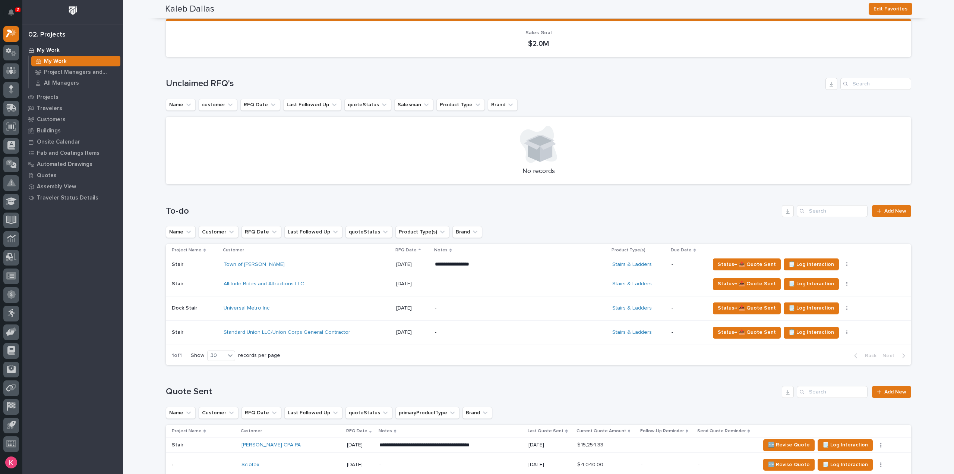
click at [517, 266] on p "**********" at bounding box center [500, 264] width 130 height 7
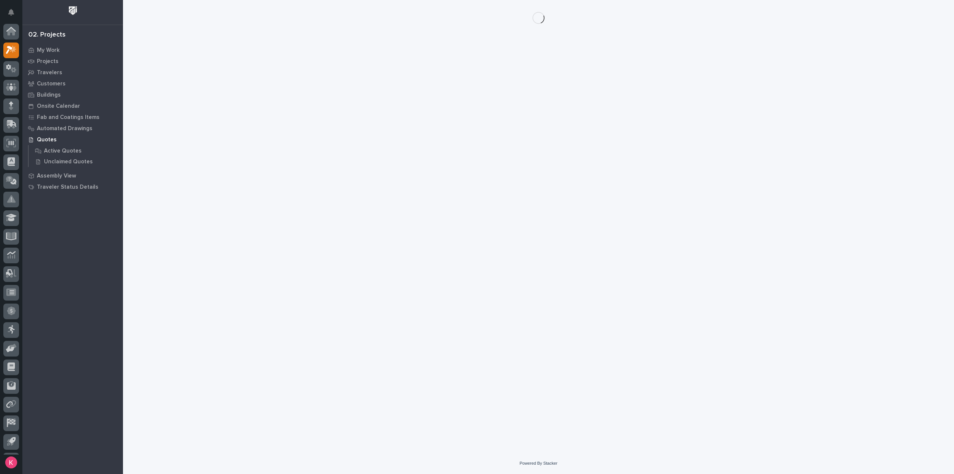
scroll to position [16, 0]
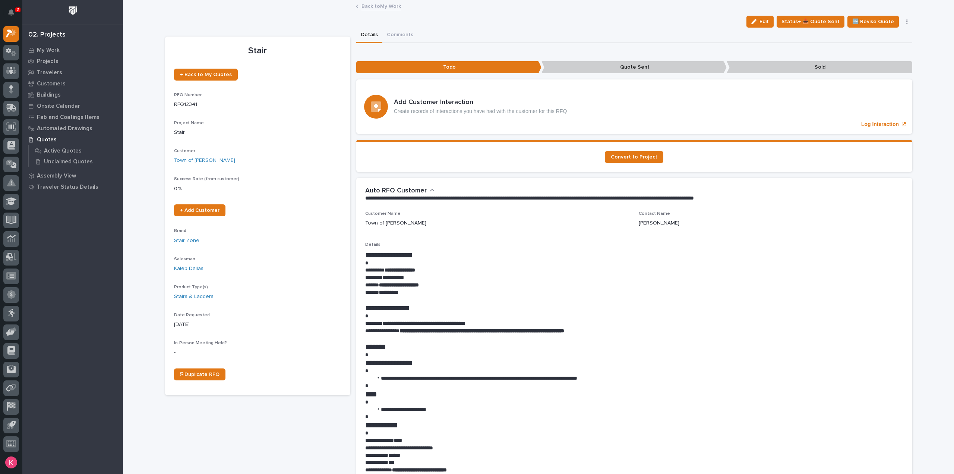
click at [379, 6] on link "Back to My Work" at bounding box center [382, 5] width 40 height 9
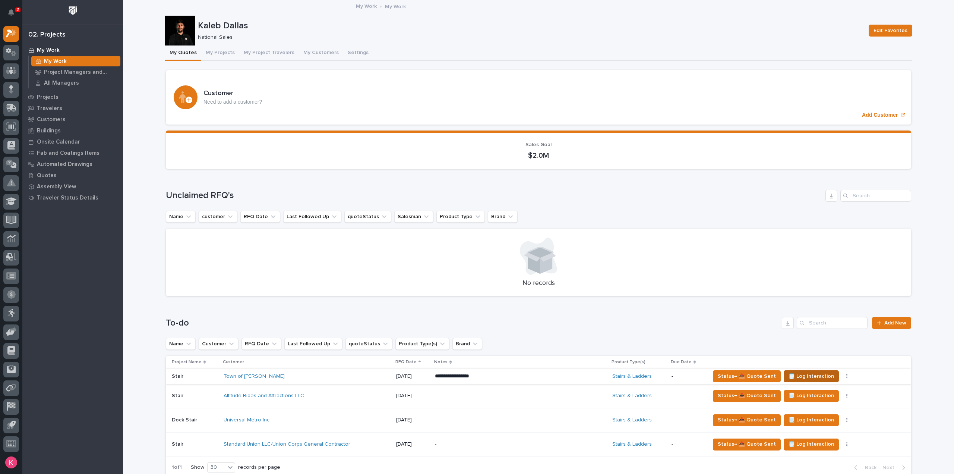
scroll to position [112, 0]
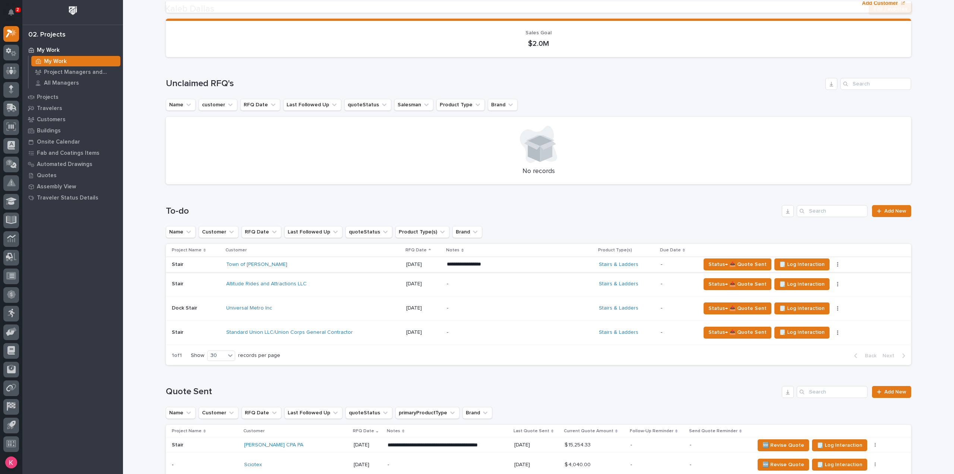
click at [837, 264] on icon "button" at bounding box center [837, 264] width 1 height 5
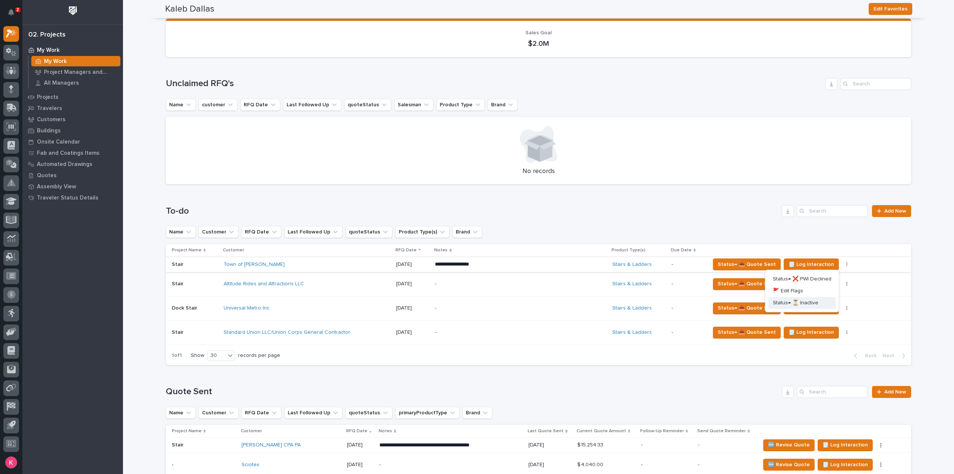
click at [812, 302] on span "Status→ ⏳ Inactive" at bounding box center [795, 302] width 45 height 9
click at [814, 302] on td "Status→ 📤 Quote Sent 🗒️ Log Interaction Status→ ❌ PWI Declined 🚩 Edit Flags" at bounding box center [809, 308] width 204 height 24
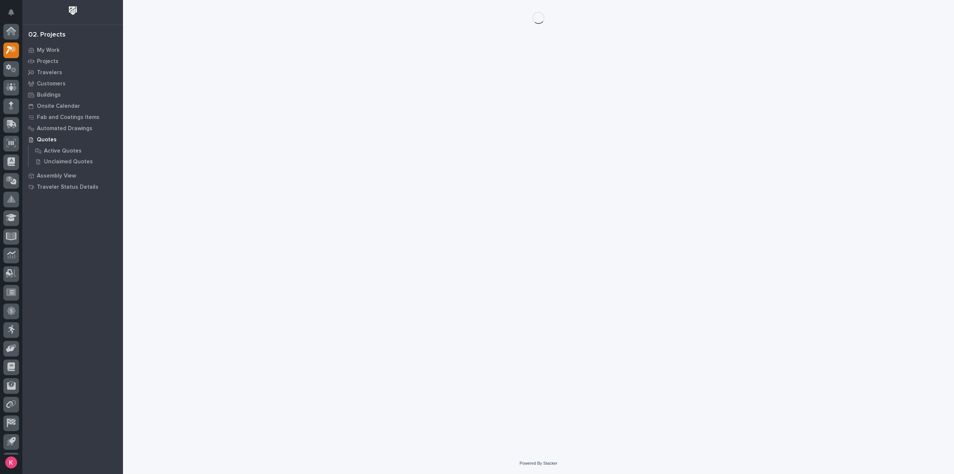
scroll to position [16, 0]
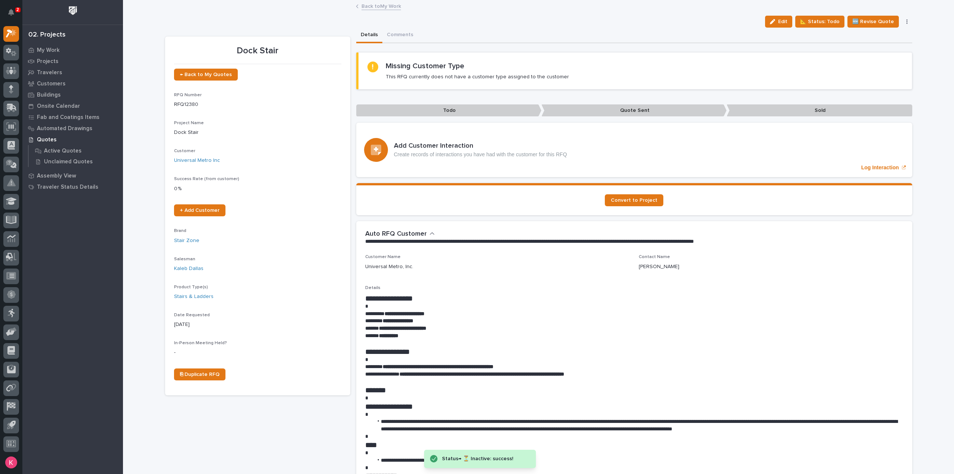
click at [370, 4] on link "Back to My Work" at bounding box center [382, 5] width 40 height 9
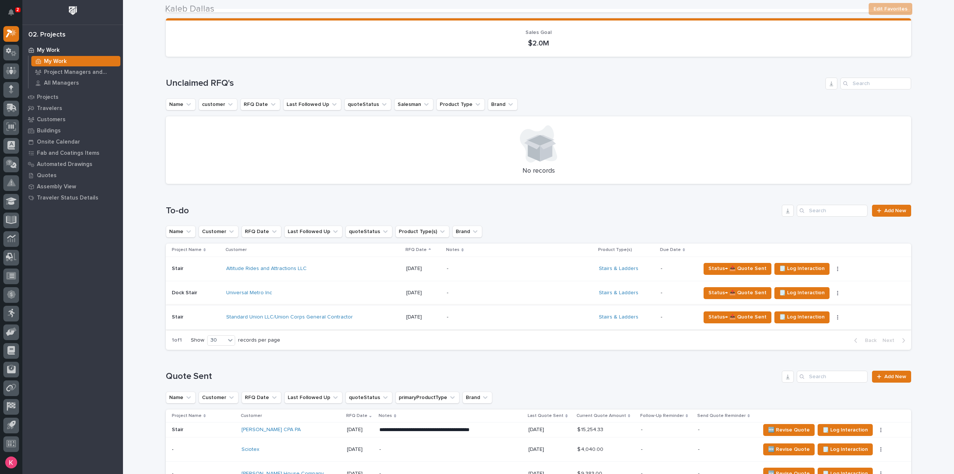
scroll to position [149, 0]
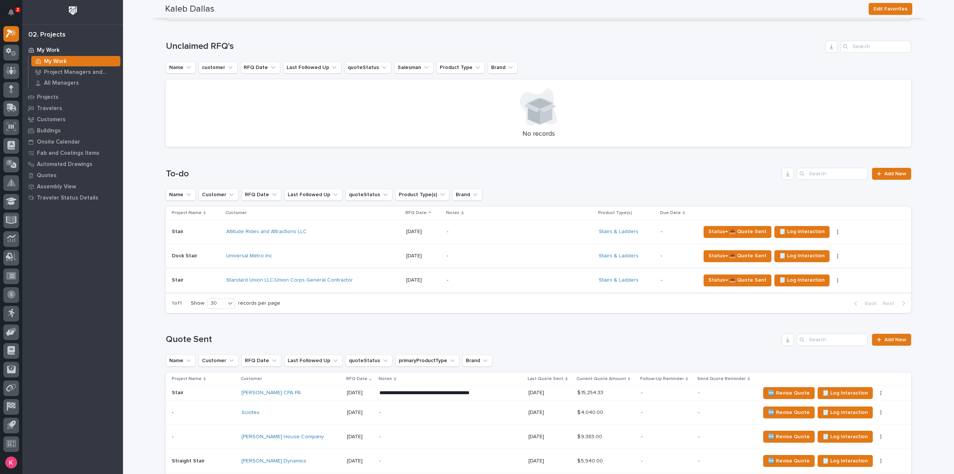
click at [504, 234] on p "-" at bounding box center [512, 232] width 130 height 6
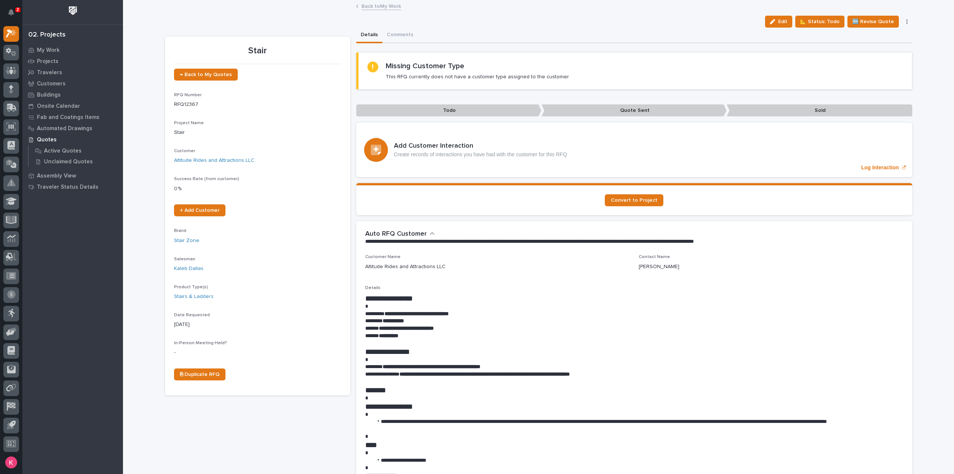
click at [907, 20] on icon "button" at bounding box center [907, 21] width 1 height 4
click at [870, 82] on button "Delete" at bounding box center [876, 84] width 66 height 12
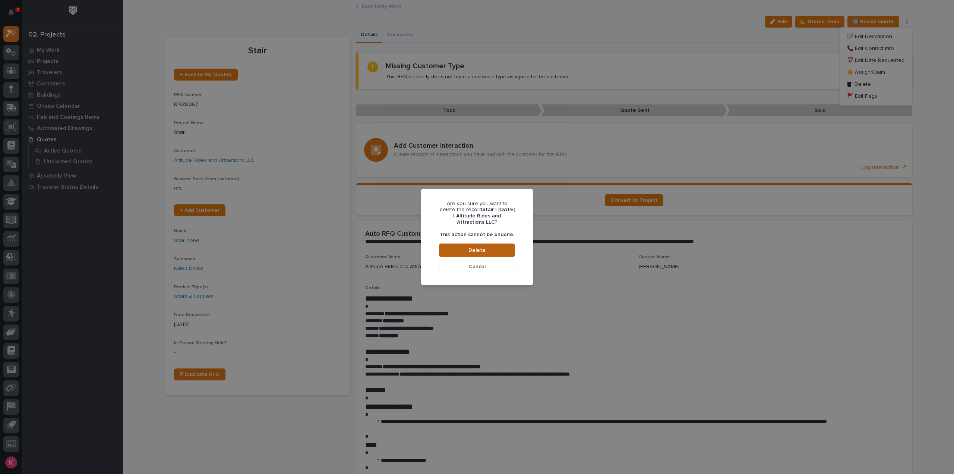
click at [488, 253] on button "Delete" at bounding box center [477, 249] width 76 height 13
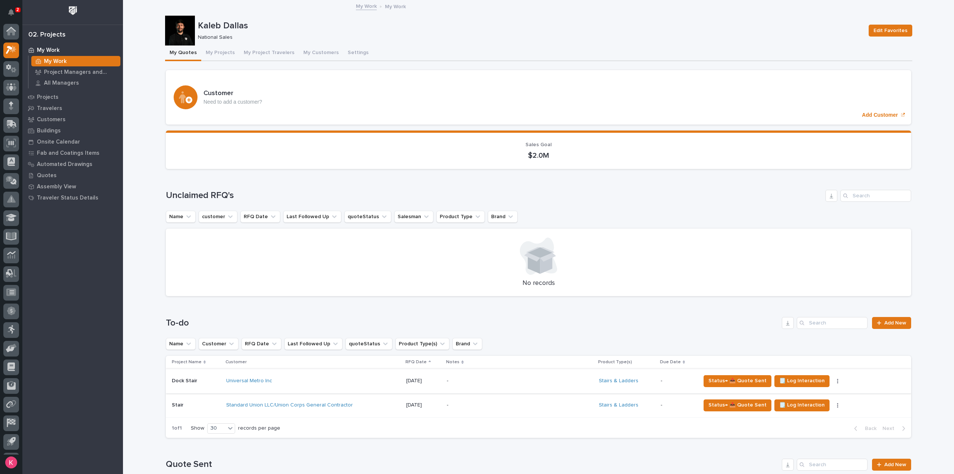
scroll to position [112, 0]
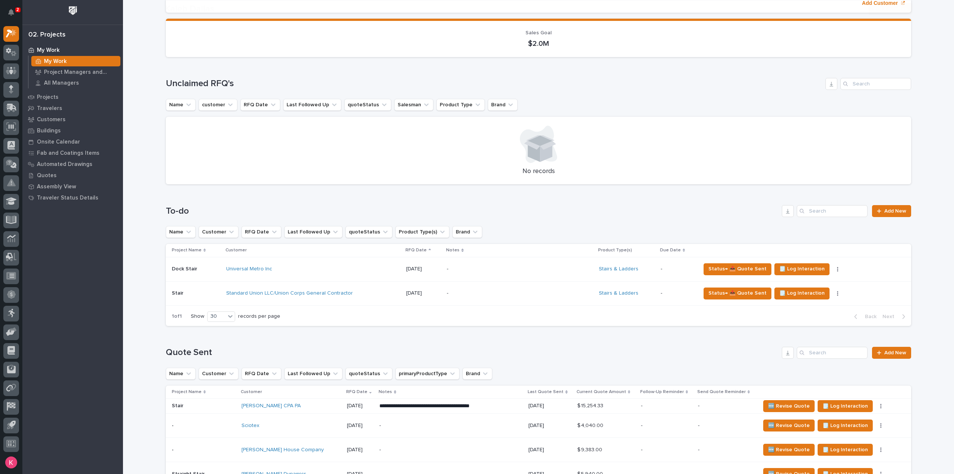
click at [492, 273] on div "-" at bounding box center [512, 269] width 130 height 17
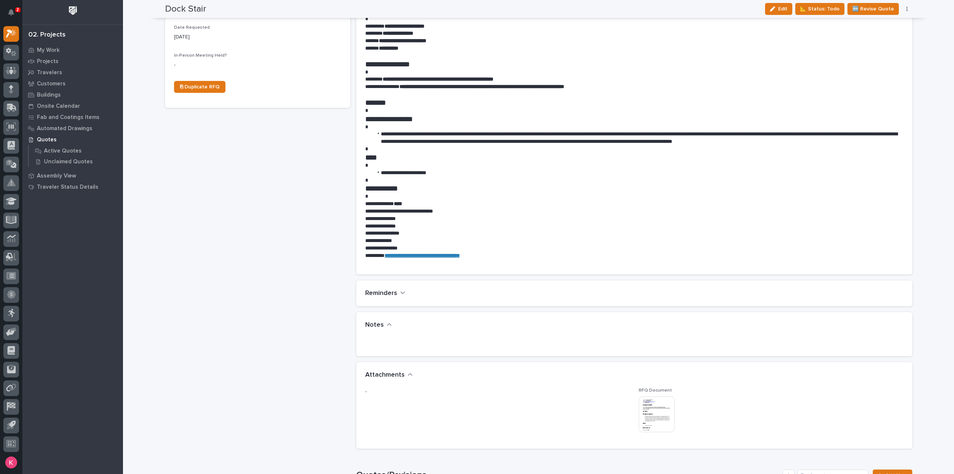
scroll to position [112, 0]
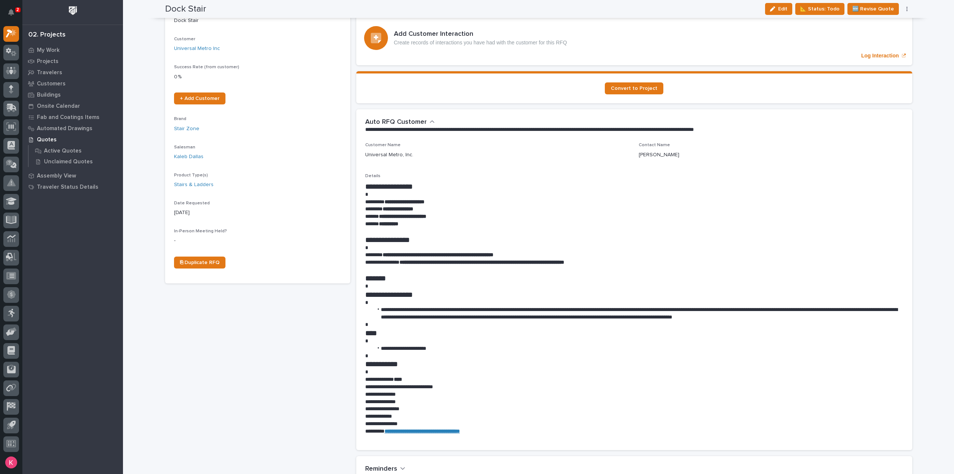
click at [747, 219] on p "**********" at bounding box center [634, 216] width 538 height 7
drag, startPoint x: 434, startPoint y: 201, endPoint x: 387, endPoint y: 202, distance: 47.3
click at [387, 202] on strong "**********" at bounding box center [405, 201] width 40 height 5
copy strong "**********"
drag, startPoint x: 378, startPoint y: 215, endPoint x: 444, endPoint y: 217, distance: 66.0
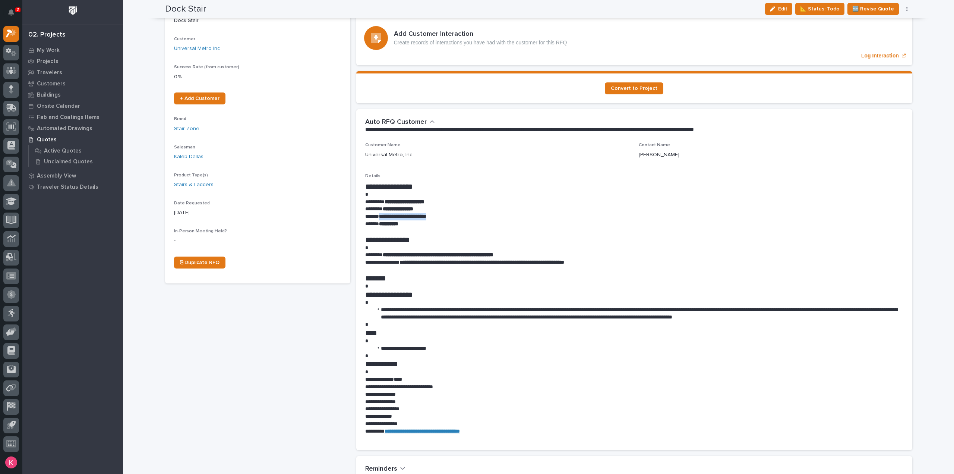
click at [444, 217] on p "**********" at bounding box center [634, 216] width 538 height 7
copy strong "**********"
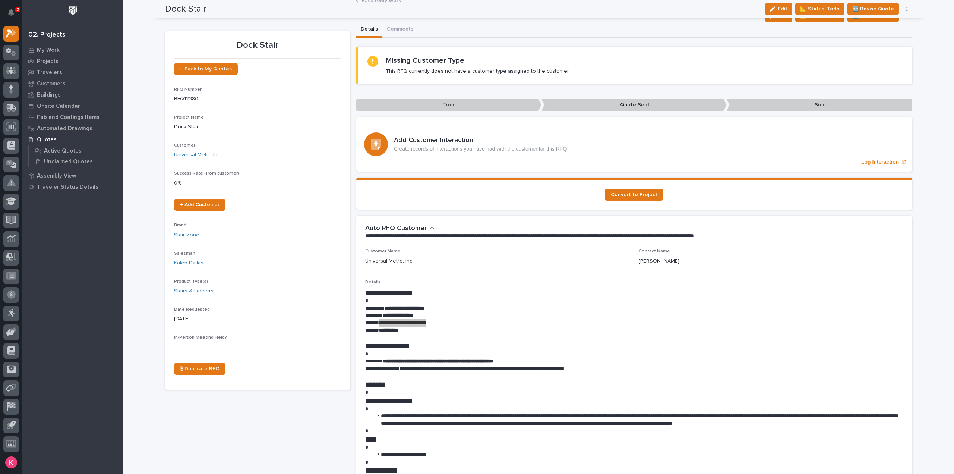
scroll to position [0, 0]
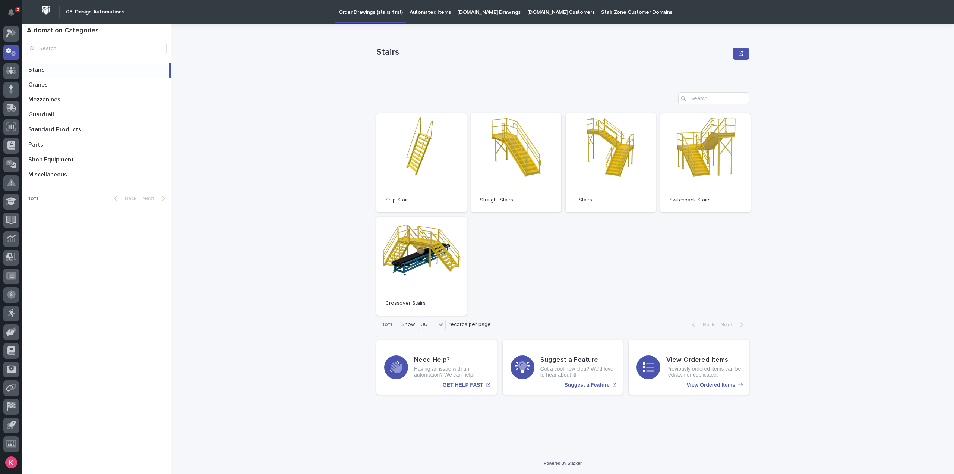
click at [426, 16] on link "Automated Items" at bounding box center [430, 11] width 48 height 23
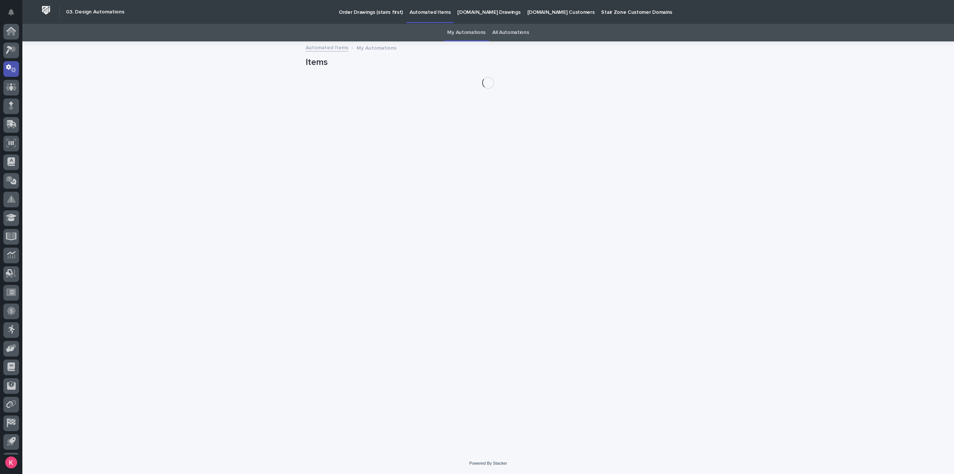
scroll to position [16, 0]
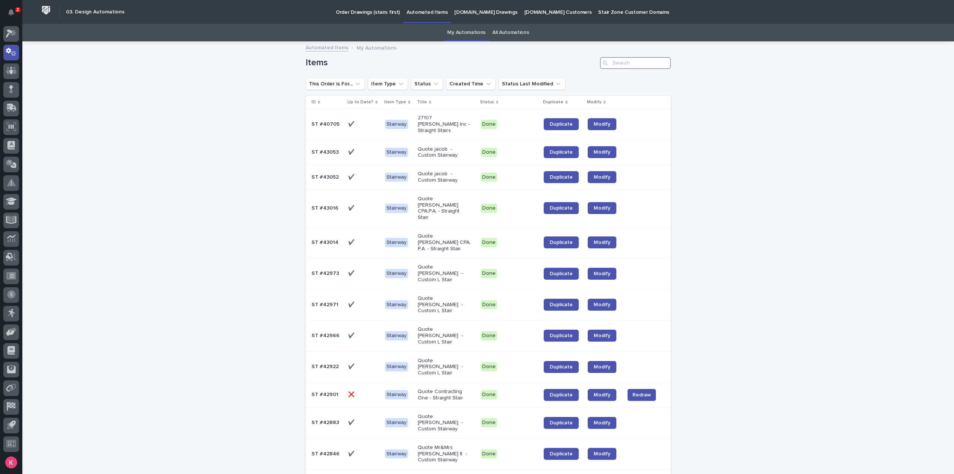
click at [621, 65] on input "Search" at bounding box center [635, 63] width 71 height 12
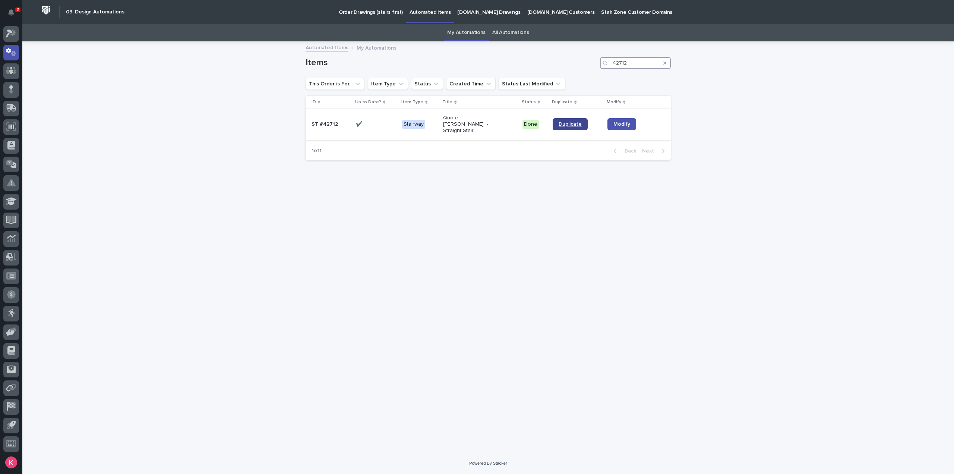
type input "42712"
click at [563, 124] on link "Duplicate" at bounding box center [570, 124] width 35 height 12
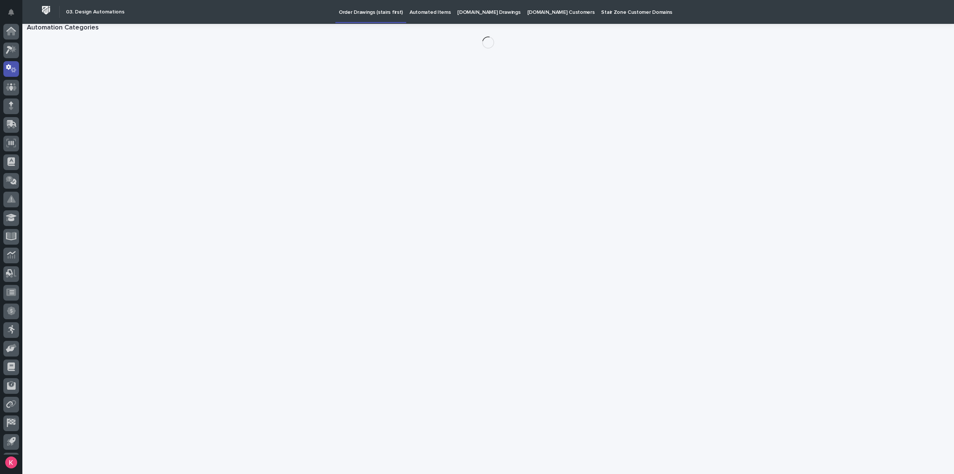
scroll to position [16, 0]
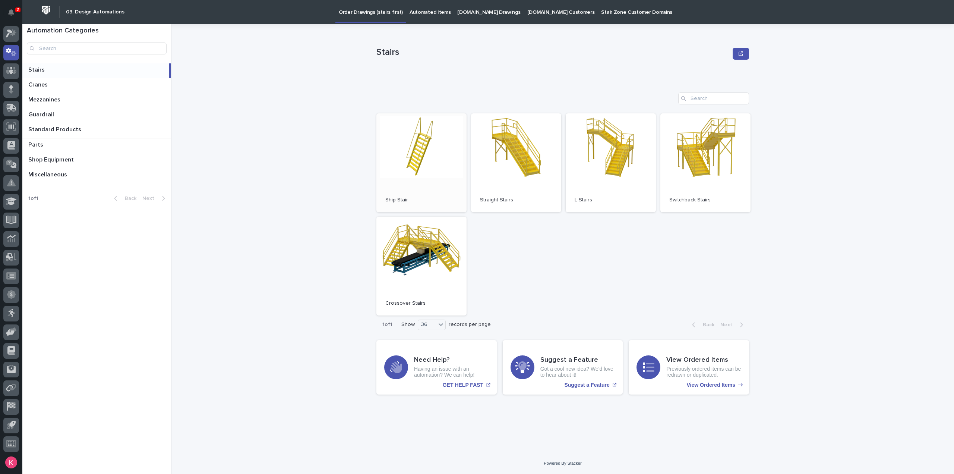
click at [421, 140] on link "Open" at bounding box center [422, 162] width 90 height 99
click at [522, 192] on link "Open" at bounding box center [516, 162] width 90 height 99
click at [411, 14] on p "Automated Items" at bounding box center [430, 8] width 41 height 16
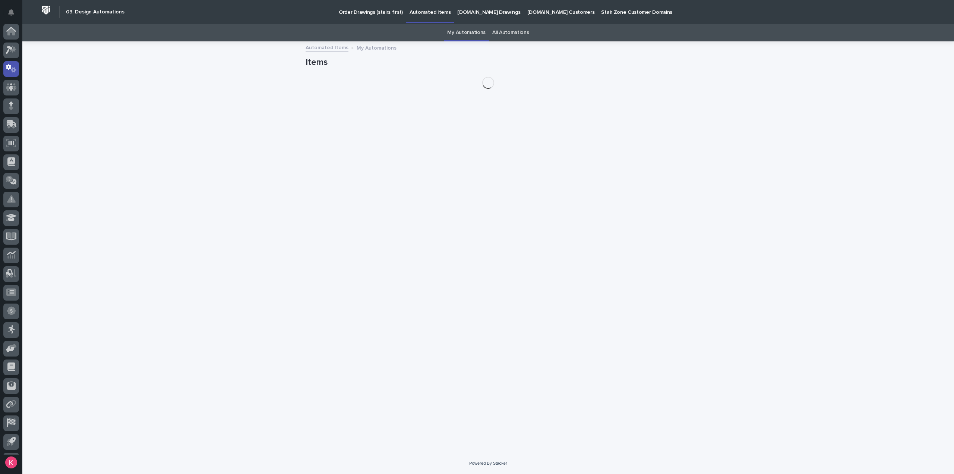
scroll to position [16, 0]
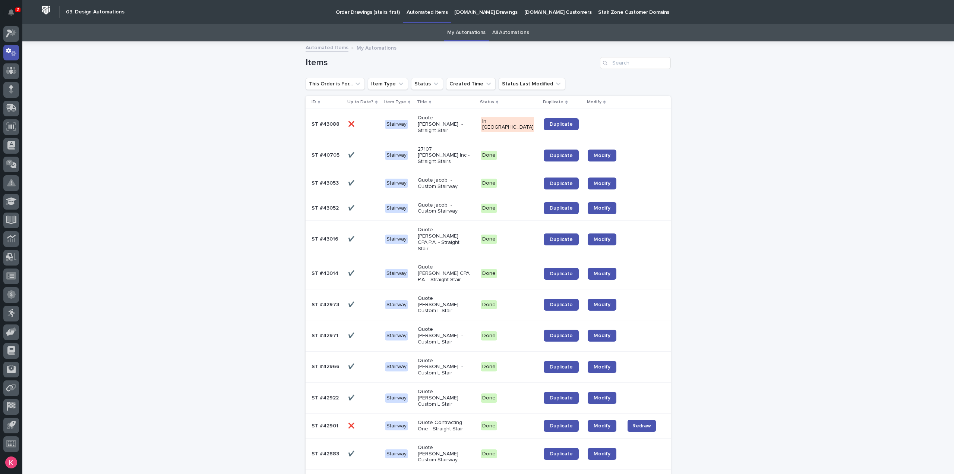
click at [451, 130] on div "Quote Gary - Straight Stair" at bounding box center [446, 124] width 57 height 25
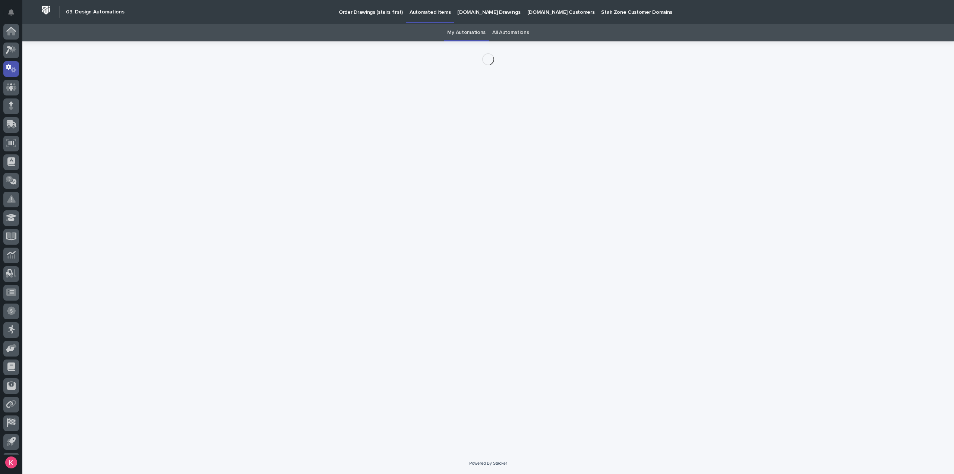
scroll to position [16, 0]
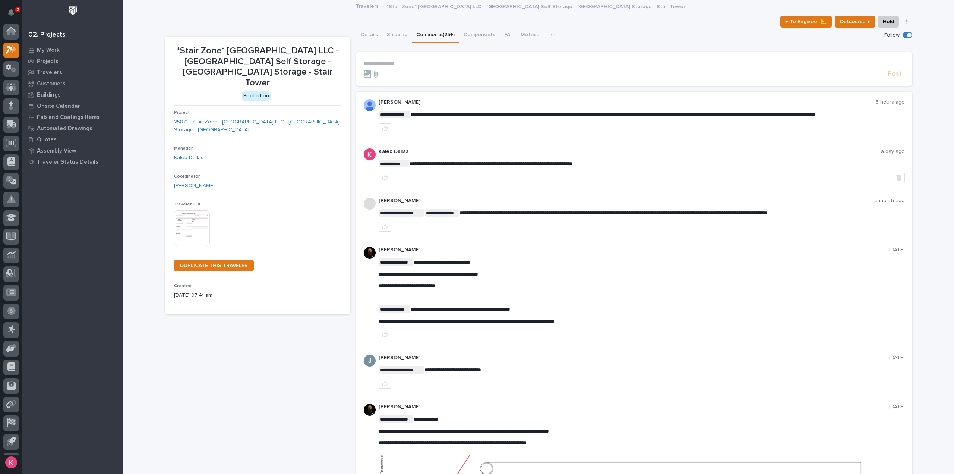
scroll to position [16, 0]
click at [15, 13] on button "Notifications" at bounding box center [11, 12] width 16 height 16
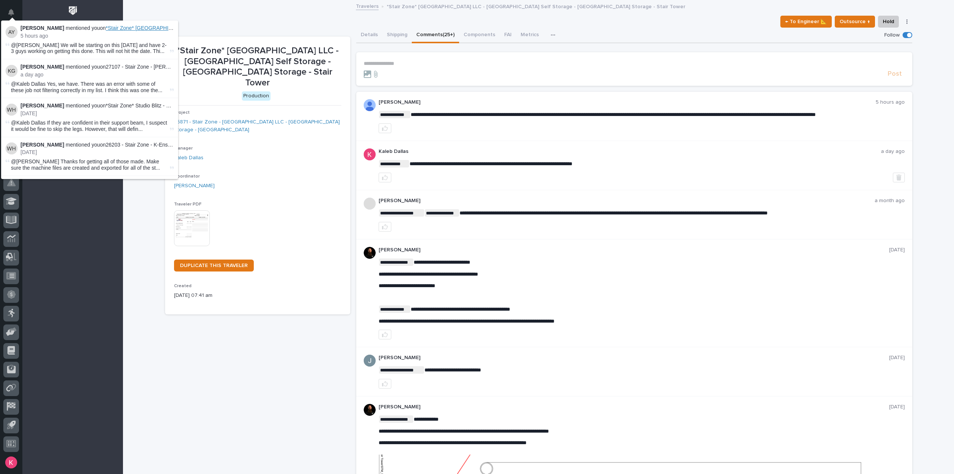
click at [139, 28] on span "*Stair Zone* Trestle Park LLC - Trestle Park Self Storage - Trestle Park Storag…" at bounding box center [252, 28] width 293 height 6
click at [131, 28] on span "*Stair Zone* Trestle Park LLC - Trestle Park Self Storage - Trestle Park Storag…" at bounding box center [252, 28] width 293 height 6
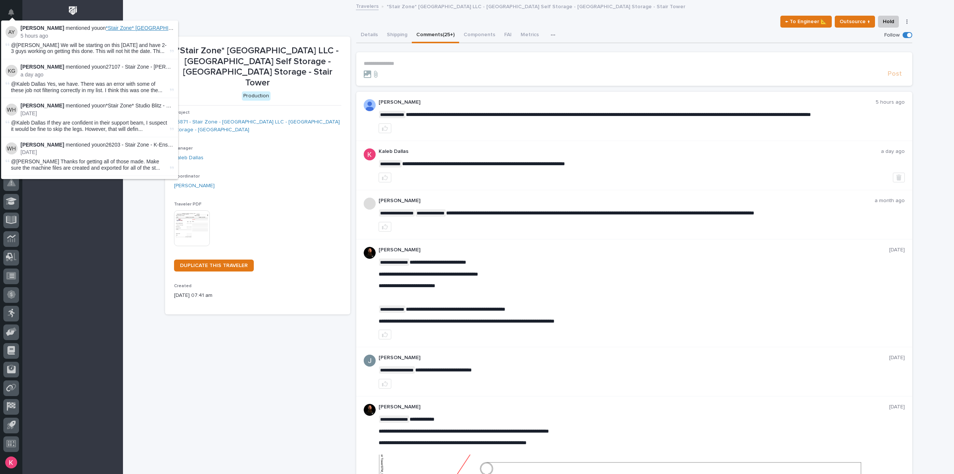
click at [131, 28] on span "*Stair Zone* Trestle Park LLC - Trestle Park Self Storage - Trestle Park Storag…" at bounding box center [252, 28] width 293 height 6
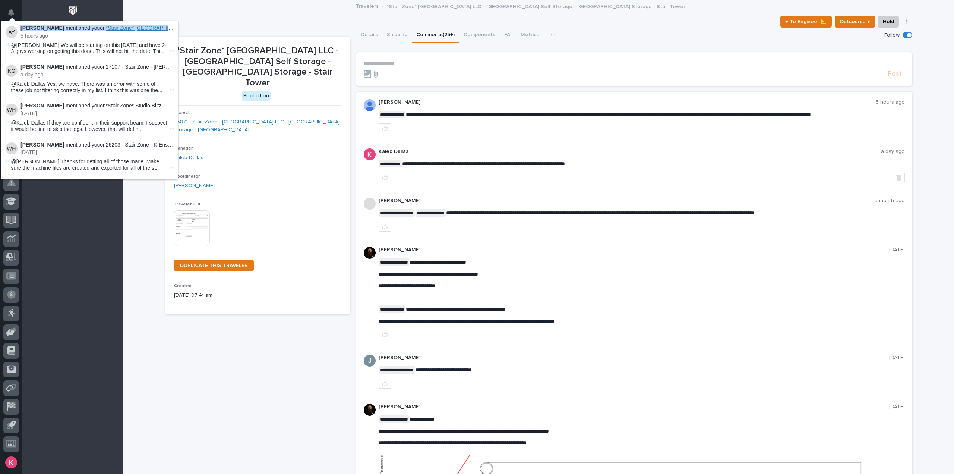
click at [131, 28] on span "*Stair Zone* Trestle Park LLC - Trestle Park Self Storage - Trestle Park Storag…" at bounding box center [252, 28] width 293 height 6
click at [309, 202] on div "Traveler PDF This file cannot be opened Download File" at bounding box center [257, 227] width 167 height 51
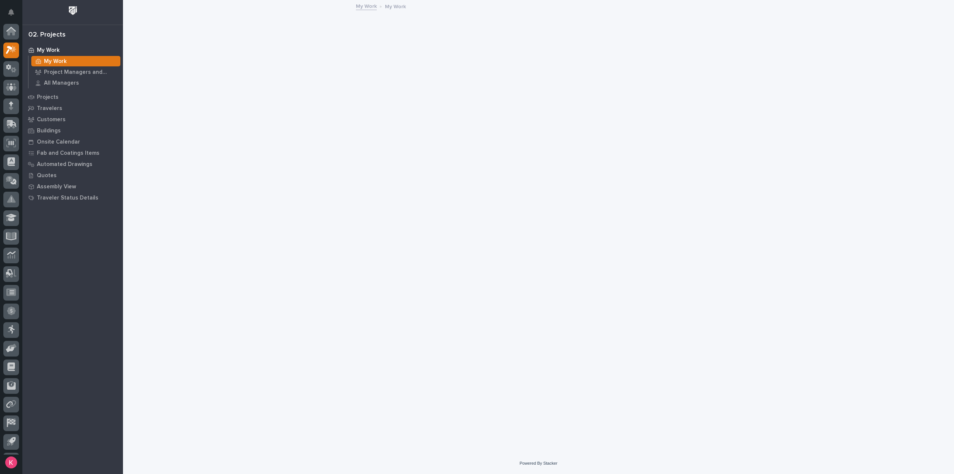
scroll to position [16, 0]
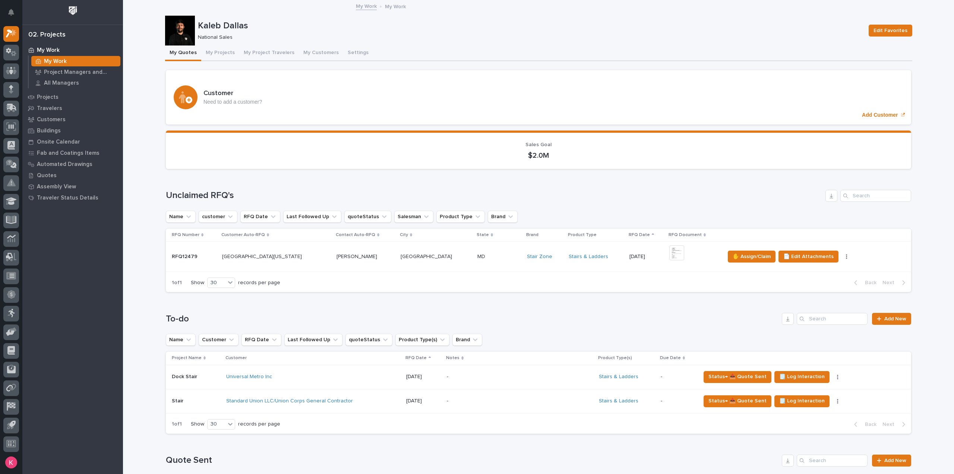
click at [370, 263] on td "[PERSON_NAME] [PERSON_NAME]" at bounding box center [366, 256] width 64 height 30
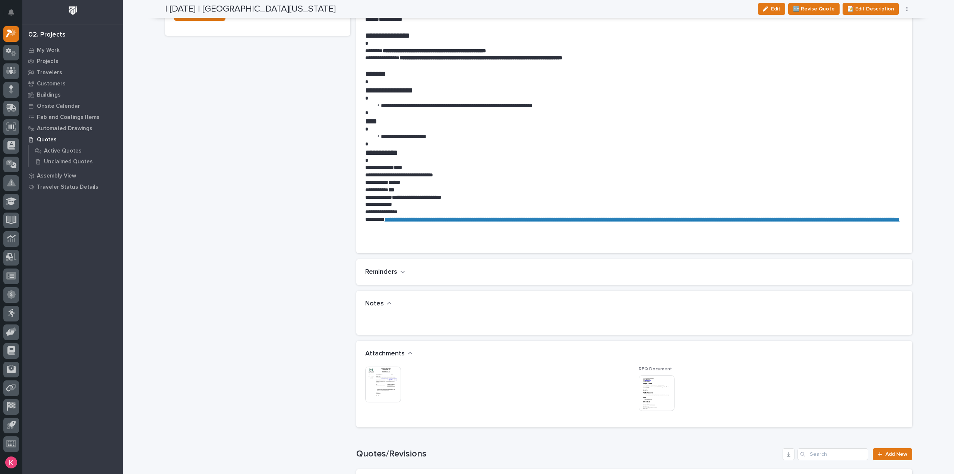
scroll to position [401, 0]
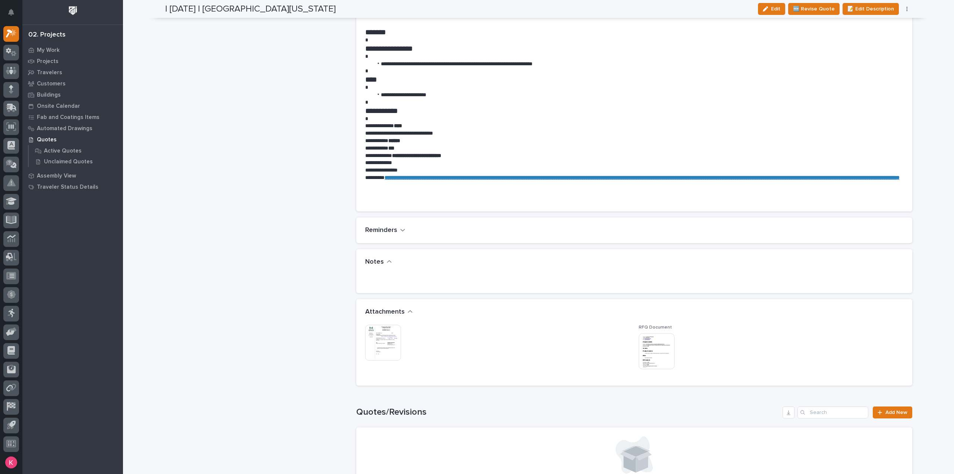
click at [379, 352] on img at bounding box center [383, 343] width 36 height 36
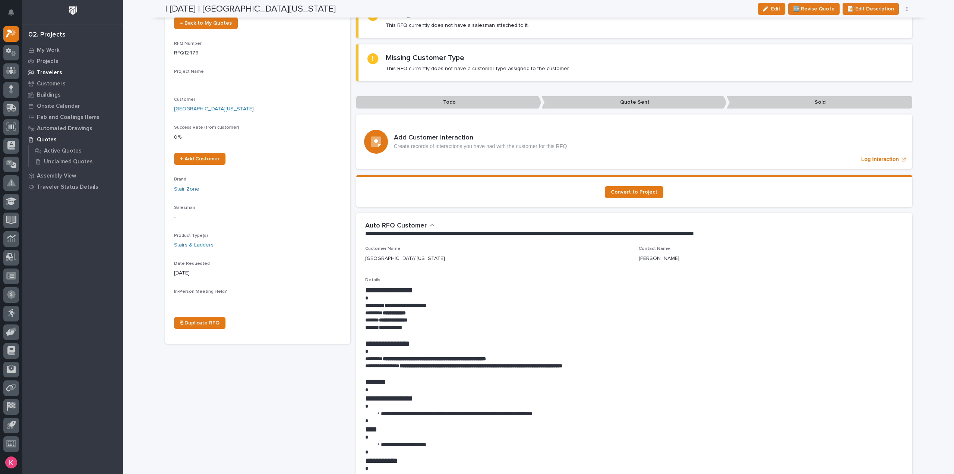
scroll to position [0, 0]
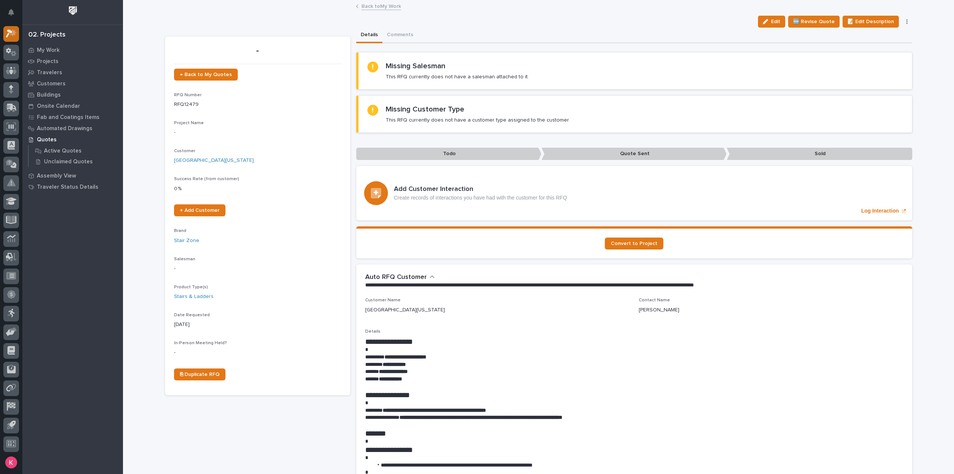
click at [13, 30] on icon at bounding box center [13, 32] width 6 height 7
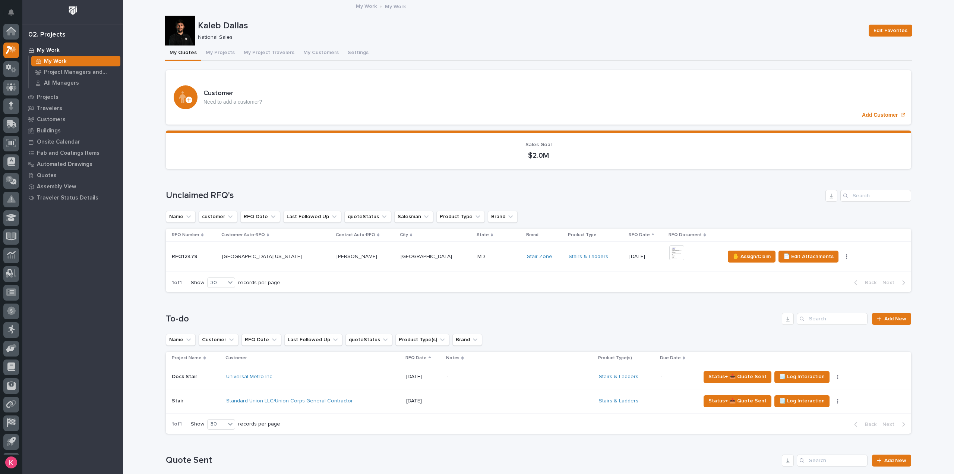
scroll to position [16, 0]
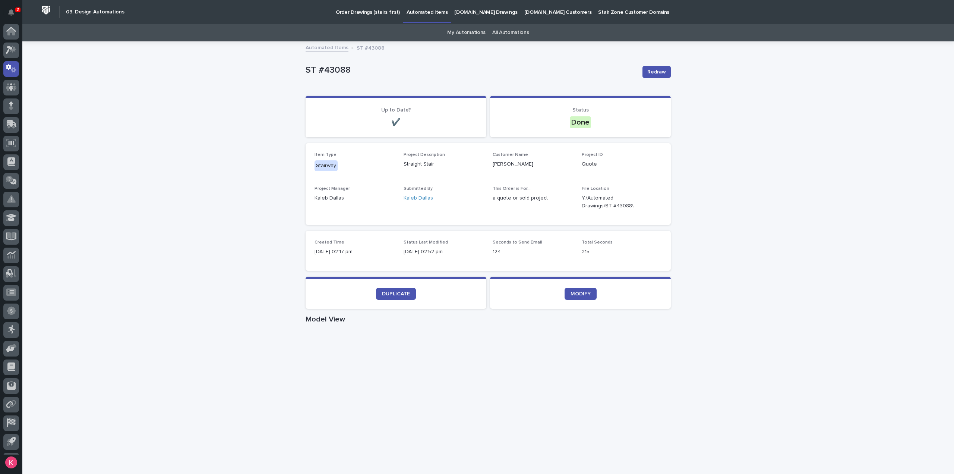
scroll to position [16, 0]
click at [484, 12] on p "[DOMAIN_NAME] Drawings" at bounding box center [485, 8] width 63 height 16
